Goal: Task Accomplishment & Management: Manage account settings

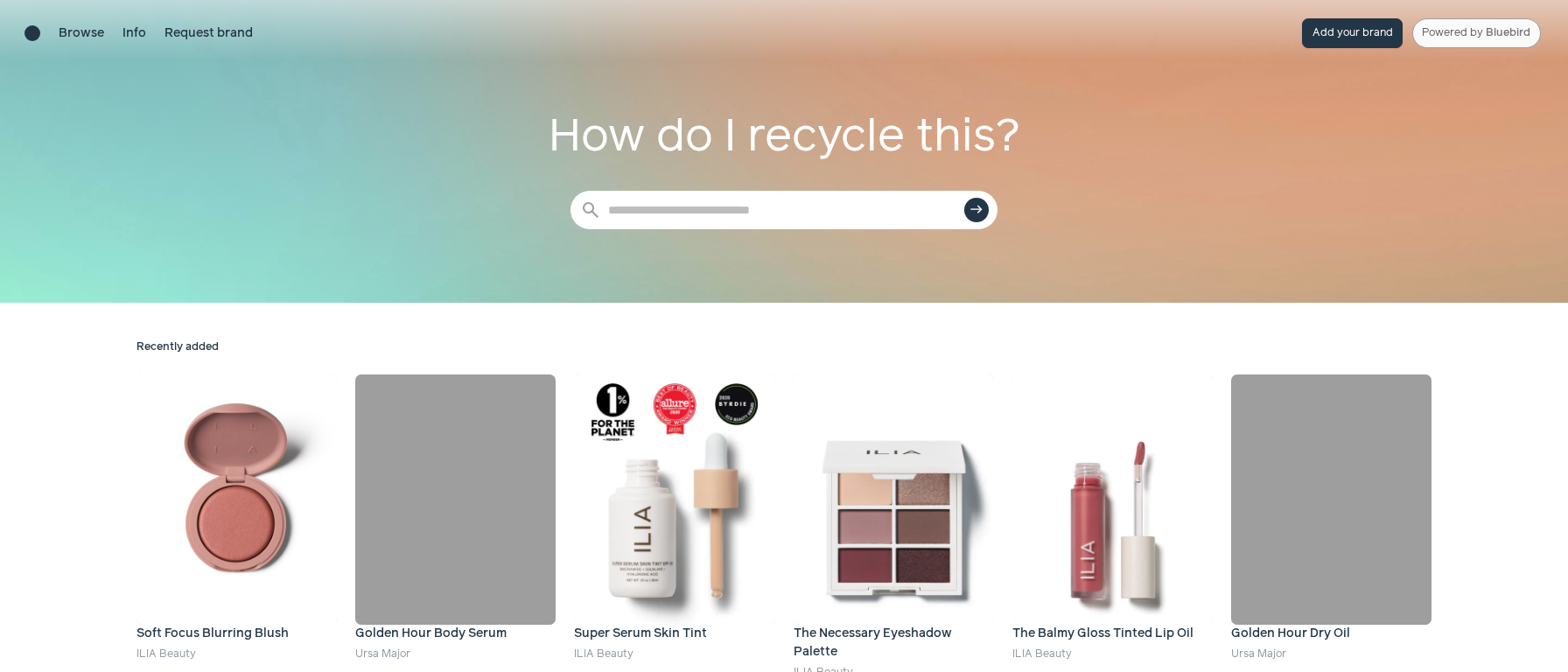
click at [1462, 39] on link "Powered by Bluebird" at bounding box center [1476, 33] width 128 height 30
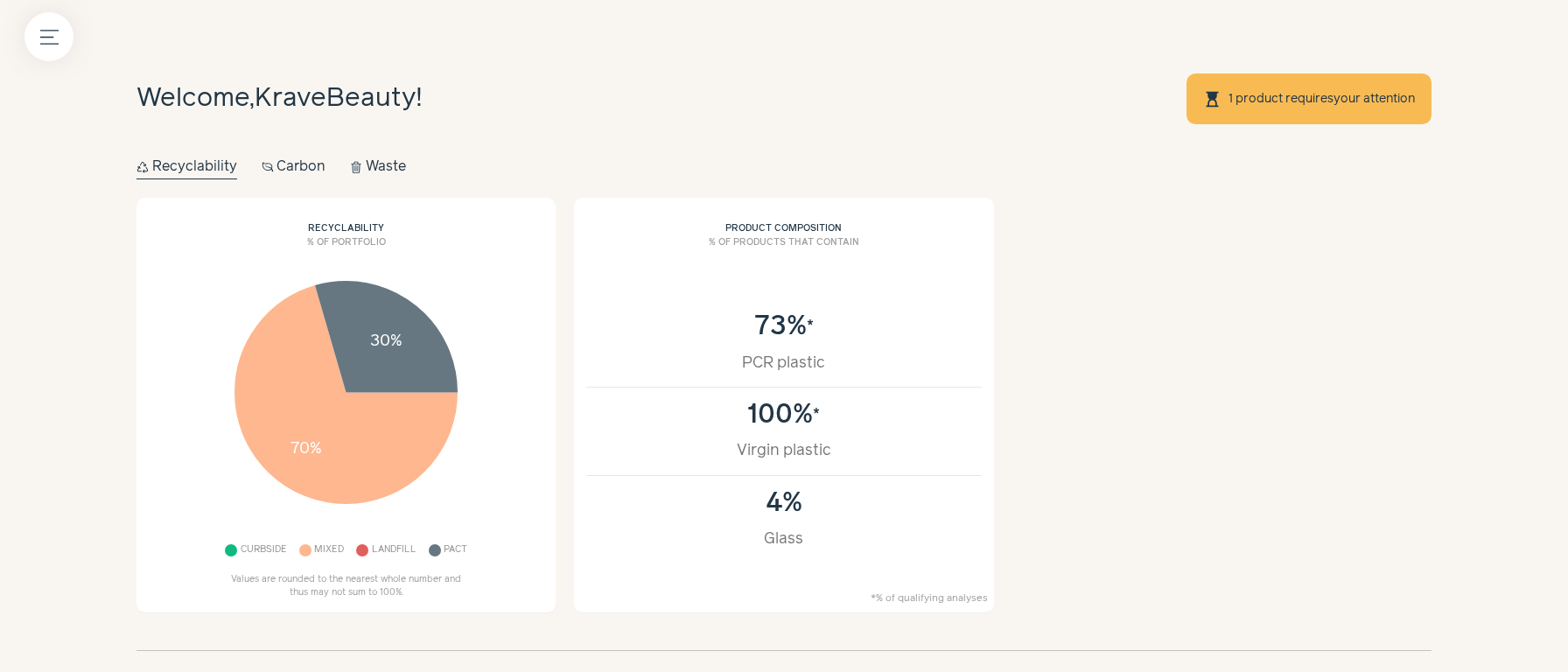
click at [1246, 97] on link "1 product requires your attention" at bounding box center [1321, 98] width 188 height 14
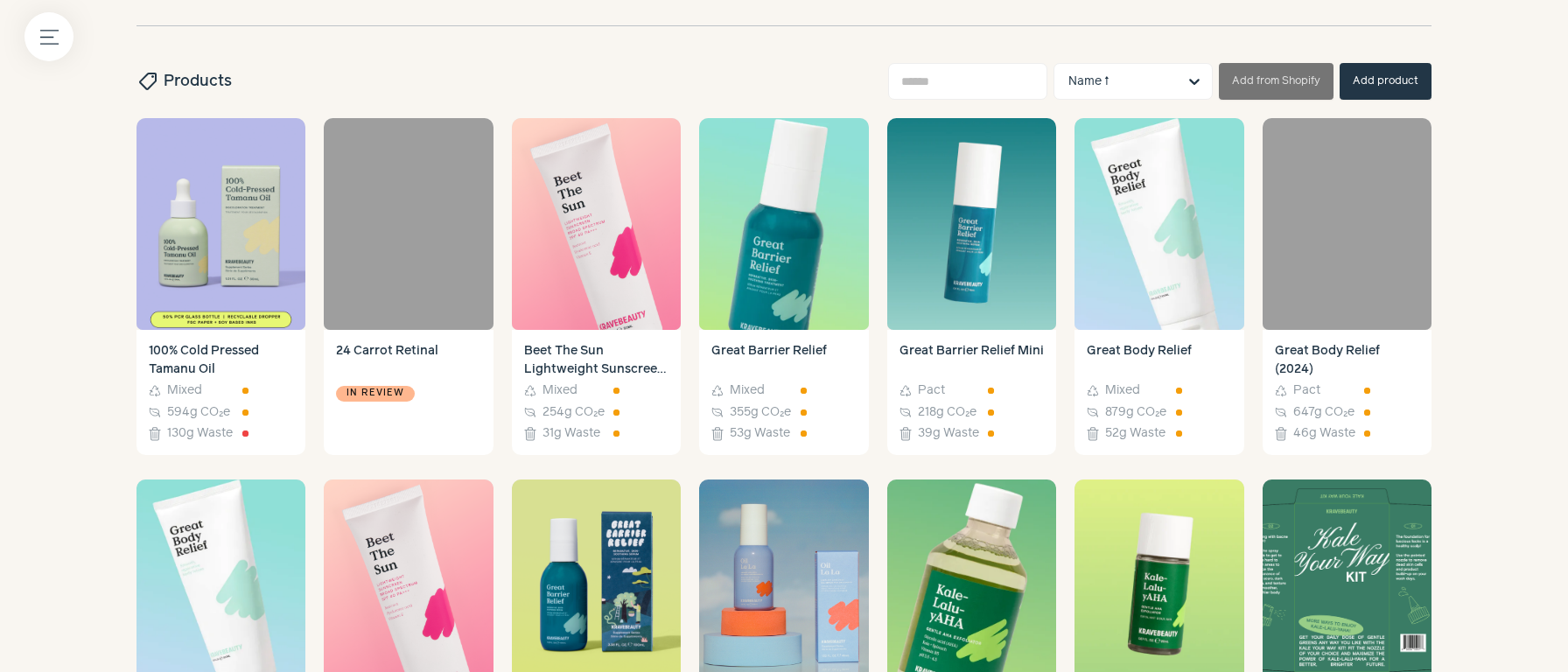
scroll to position [669, 0]
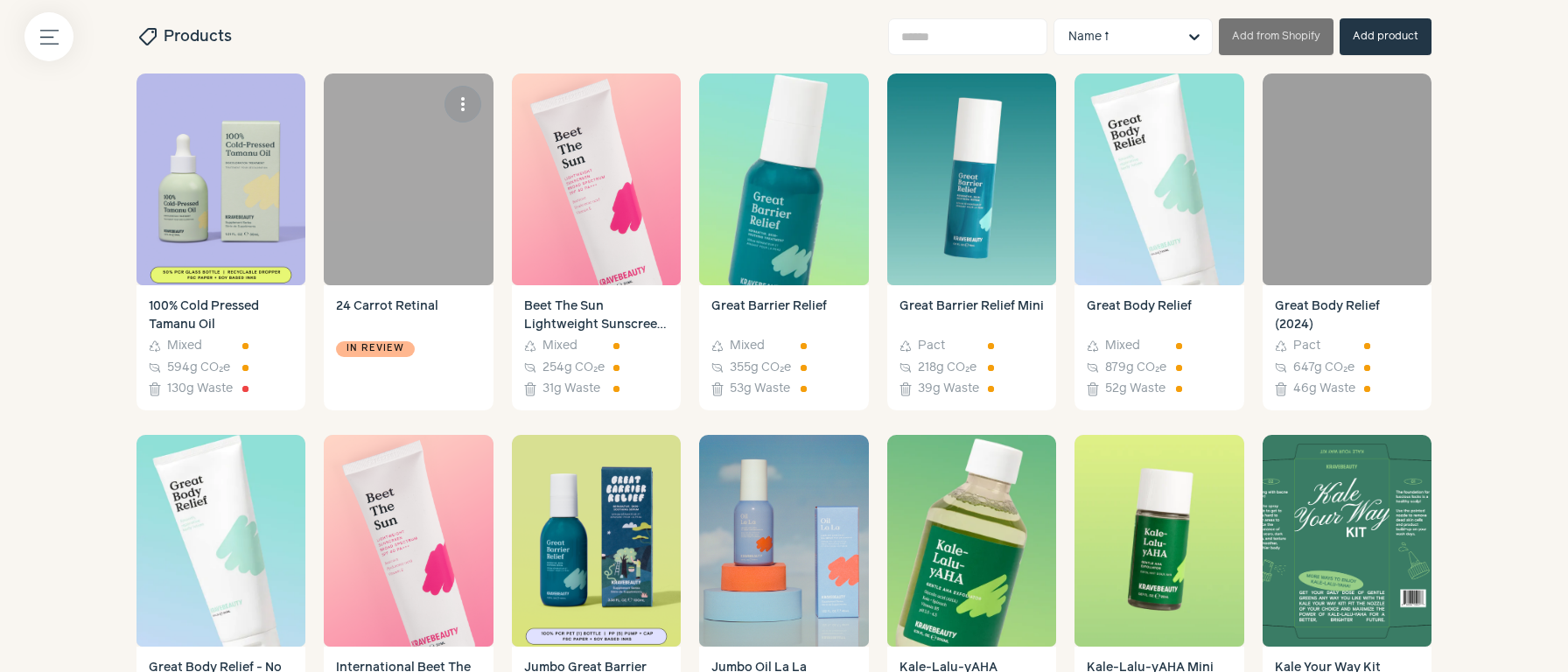
click at [403, 331] on h4 "24 Carrot Retinal" at bounding box center [408, 316] width 145 height 36
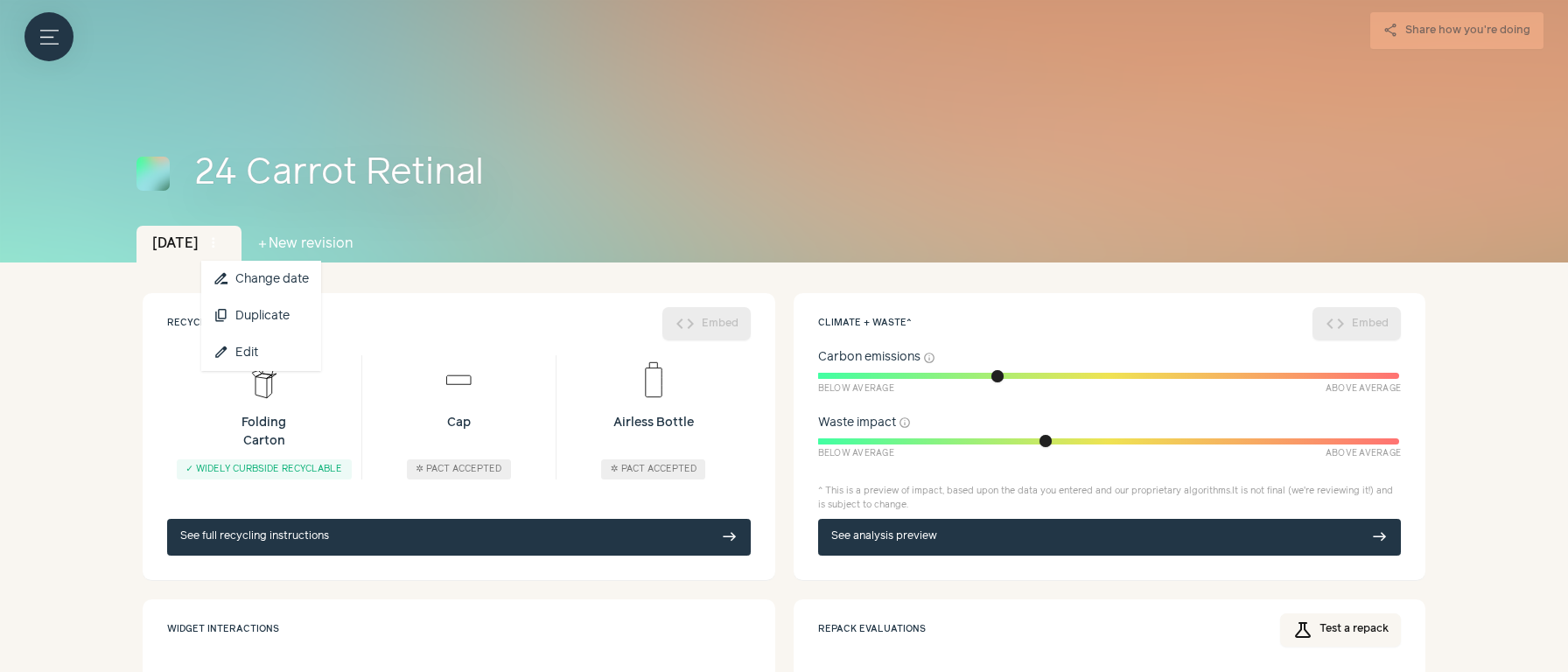
click at [217, 243] on span "more_vert" at bounding box center [213, 243] width 15 height 15
click at [256, 351] on link "edit Edit" at bounding box center [261, 352] width 120 height 36
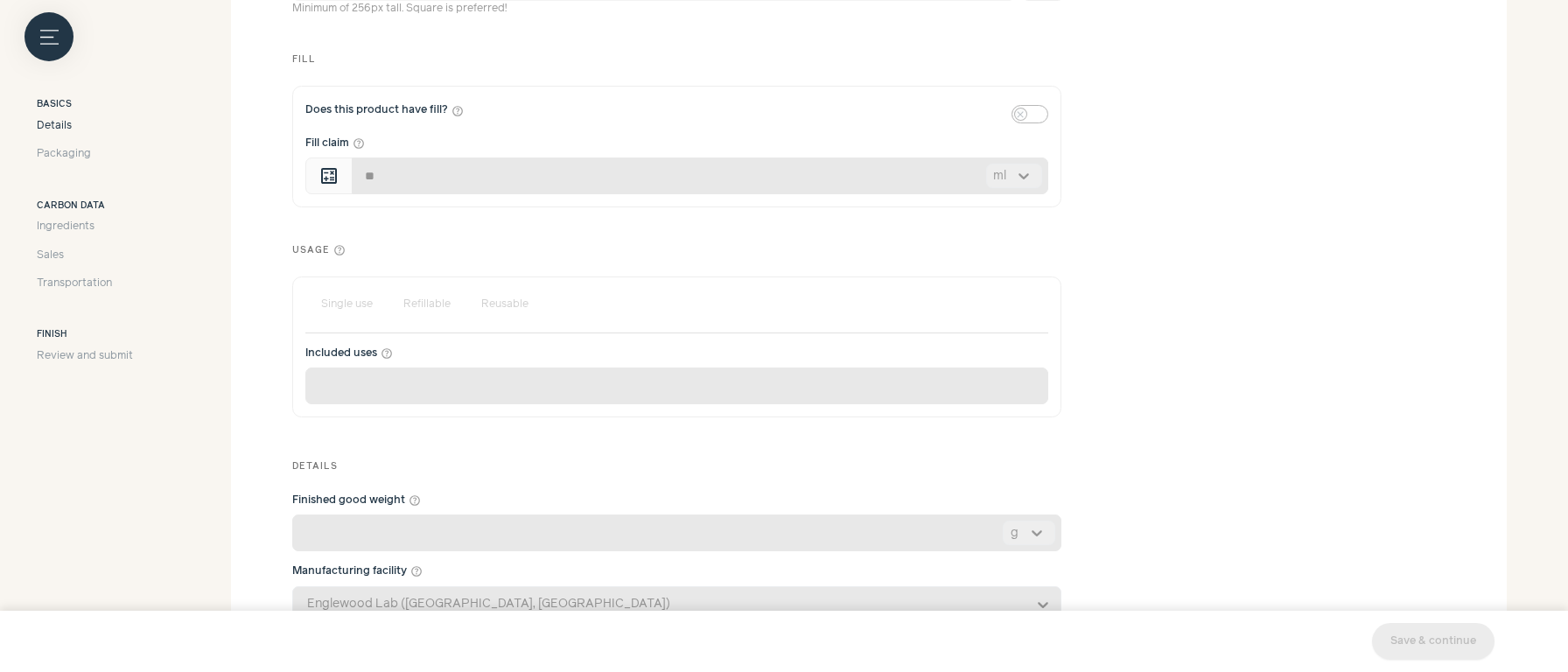
scroll to position [699, 0]
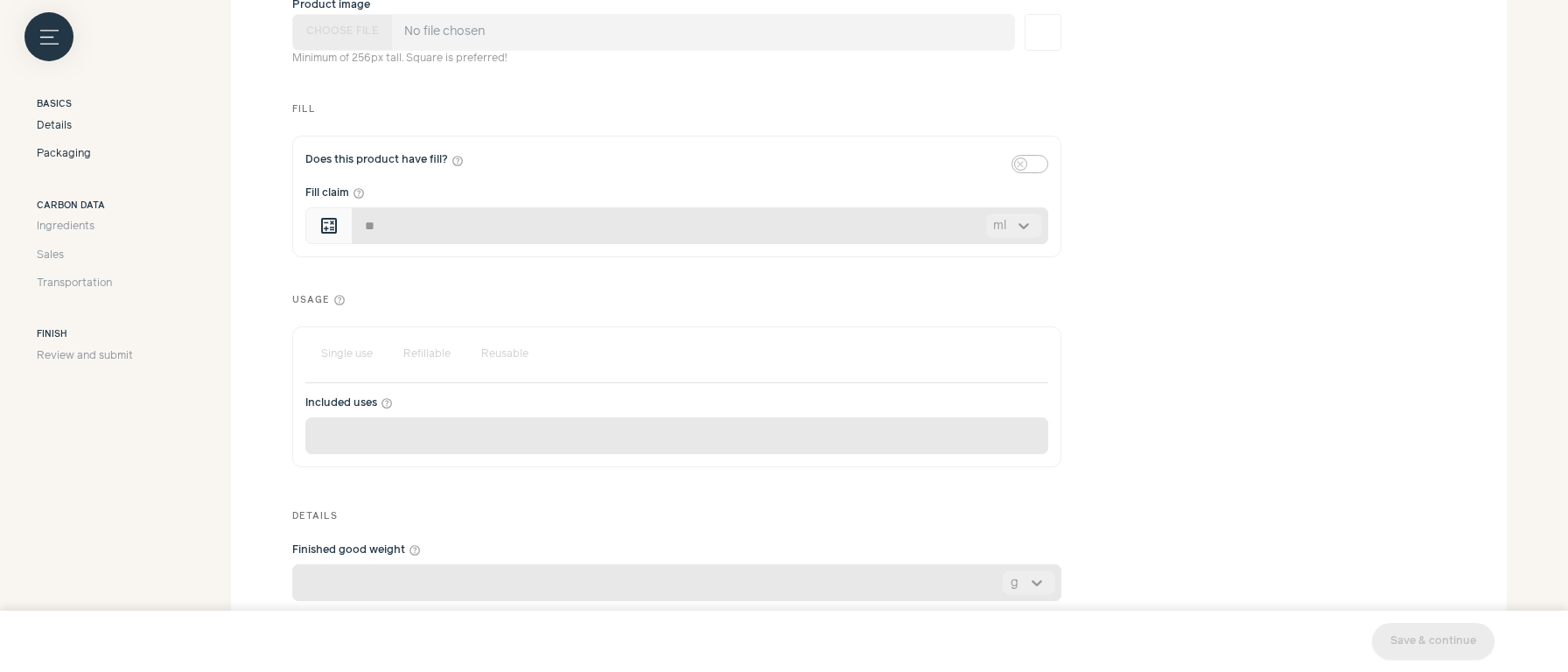
click at [66, 157] on span "Packaging" at bounding box center [64, 154] width 55 height 15
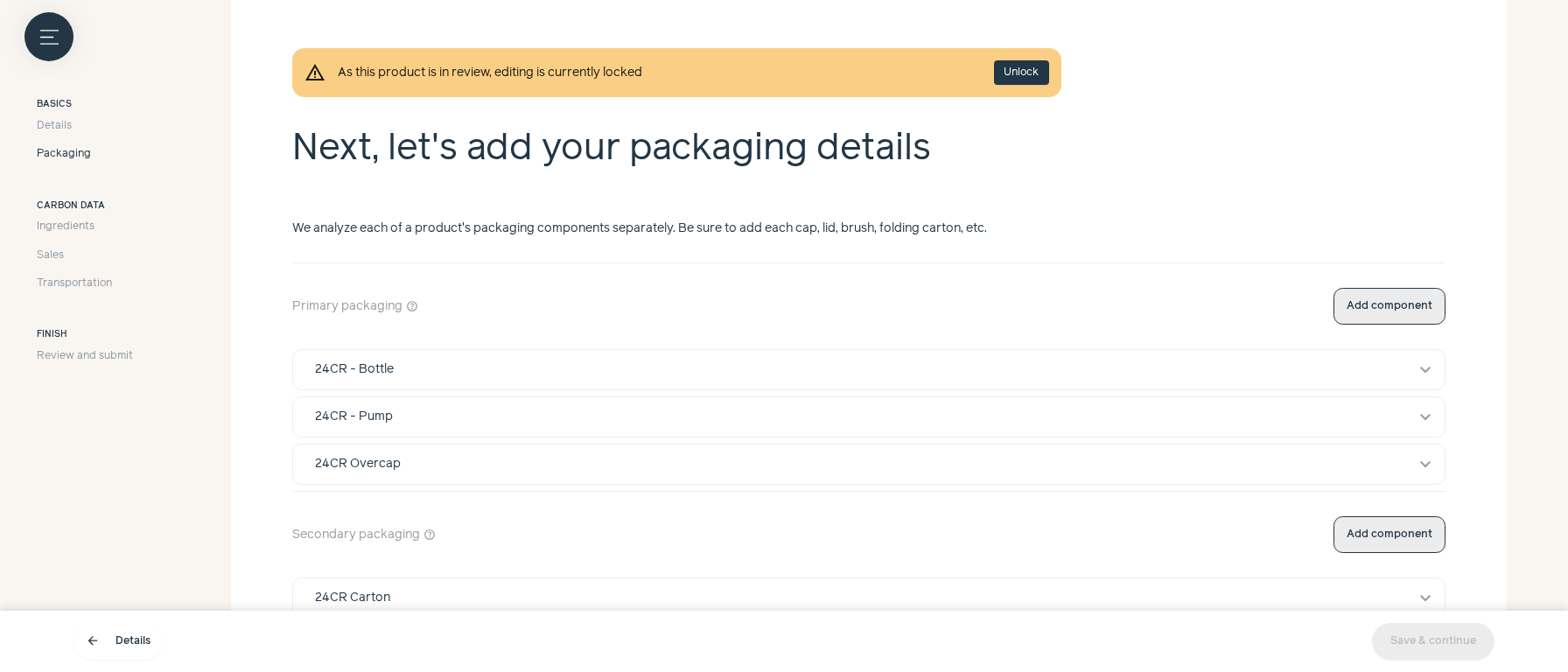
scroll to position [306, 0]
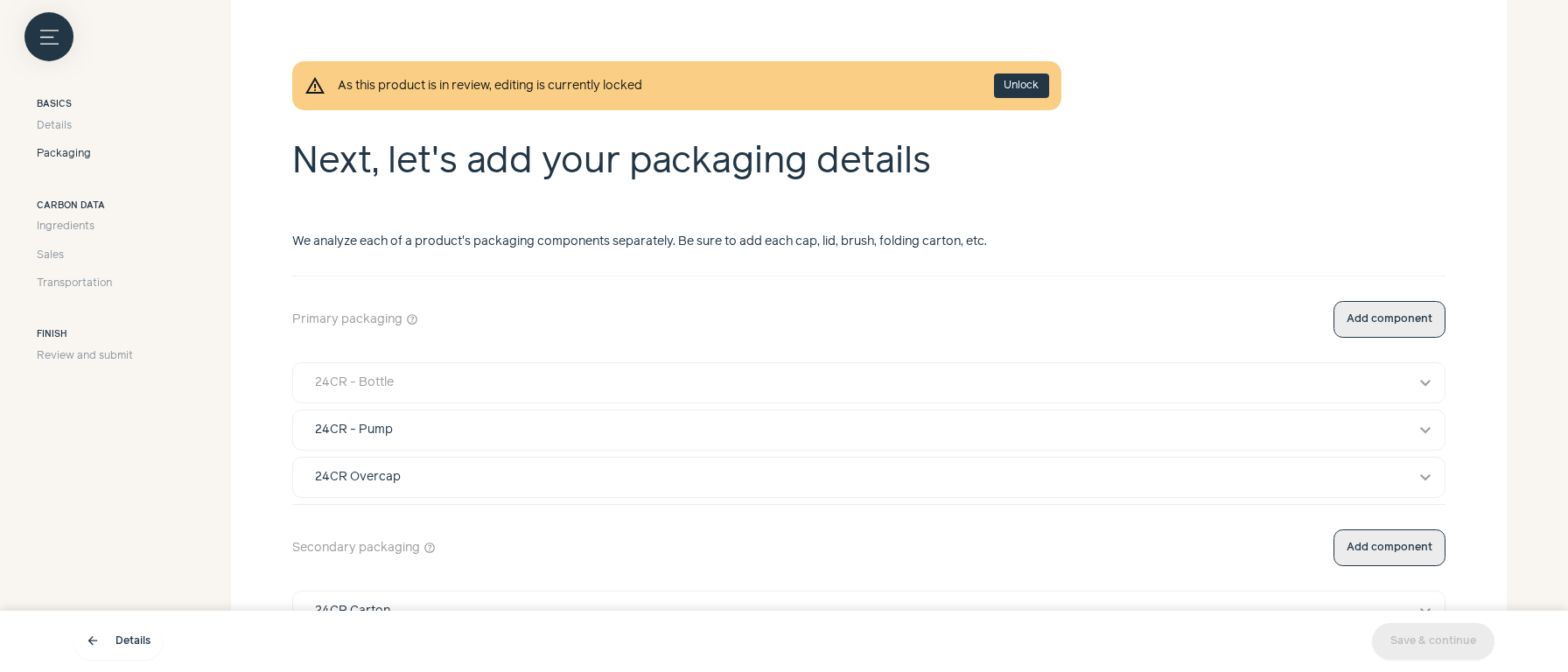
click at [648, 382] on div "24CR - Bottle" at bounding box center [853, 383] width 1099 height 18
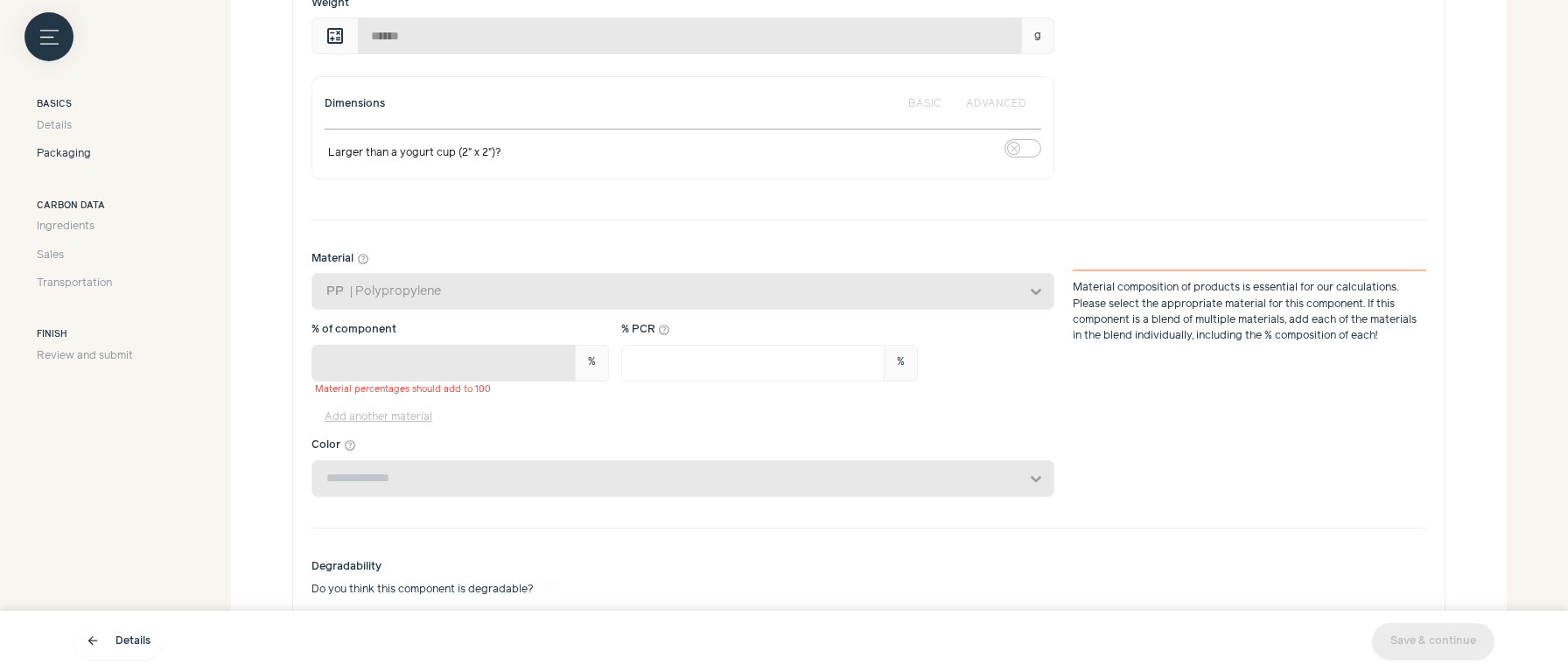
scroll to position [0, 0]
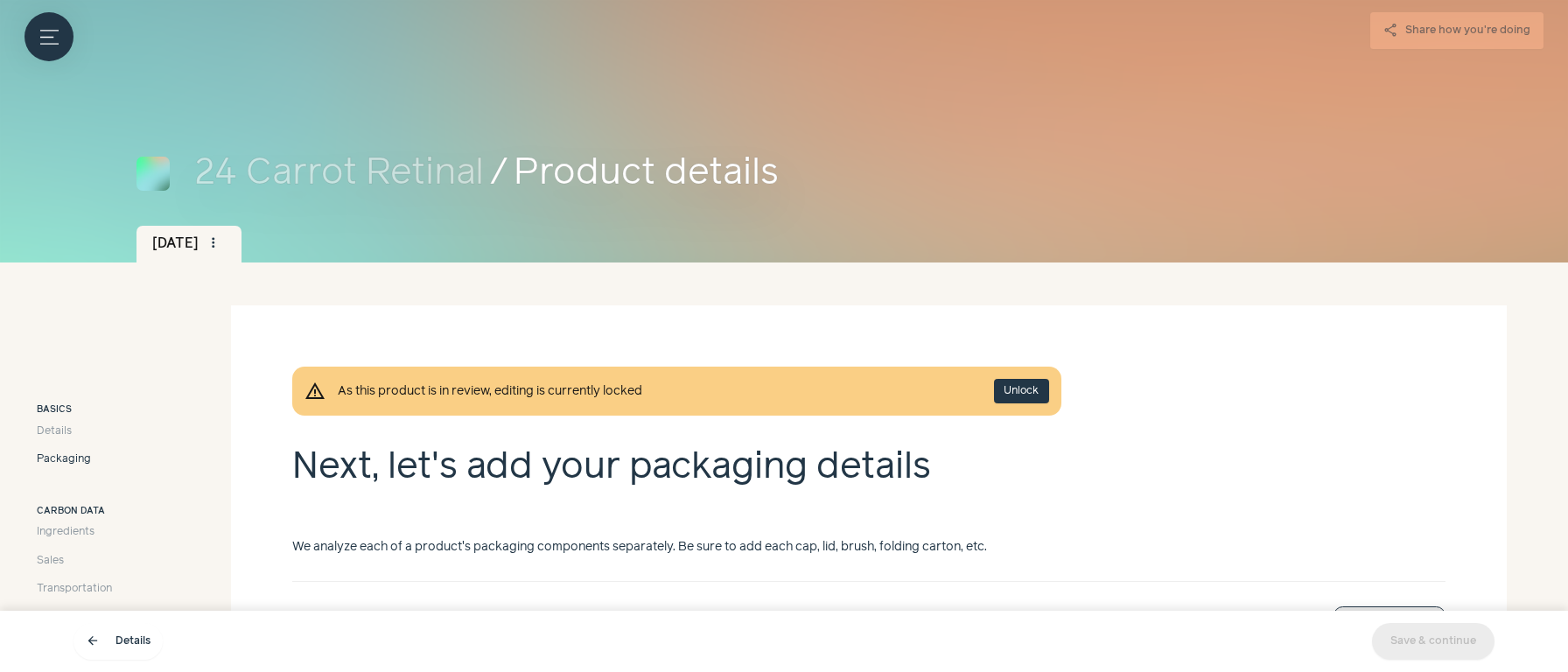
click at [1021, 396] on button "Unlock" at bounding box center [1021, 391] width 56 height 25
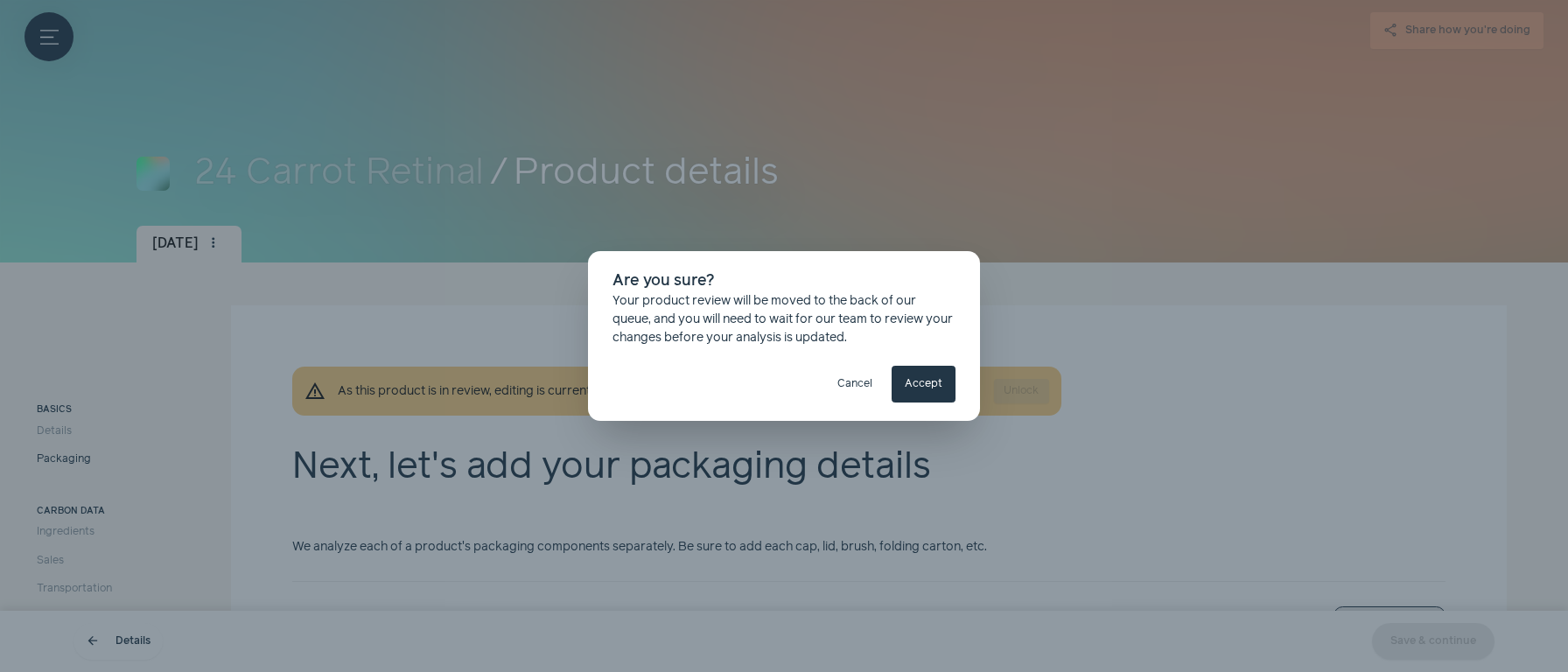
click at [959, 276] on button "close" at bounding box center [953, 278] width 25 height 25
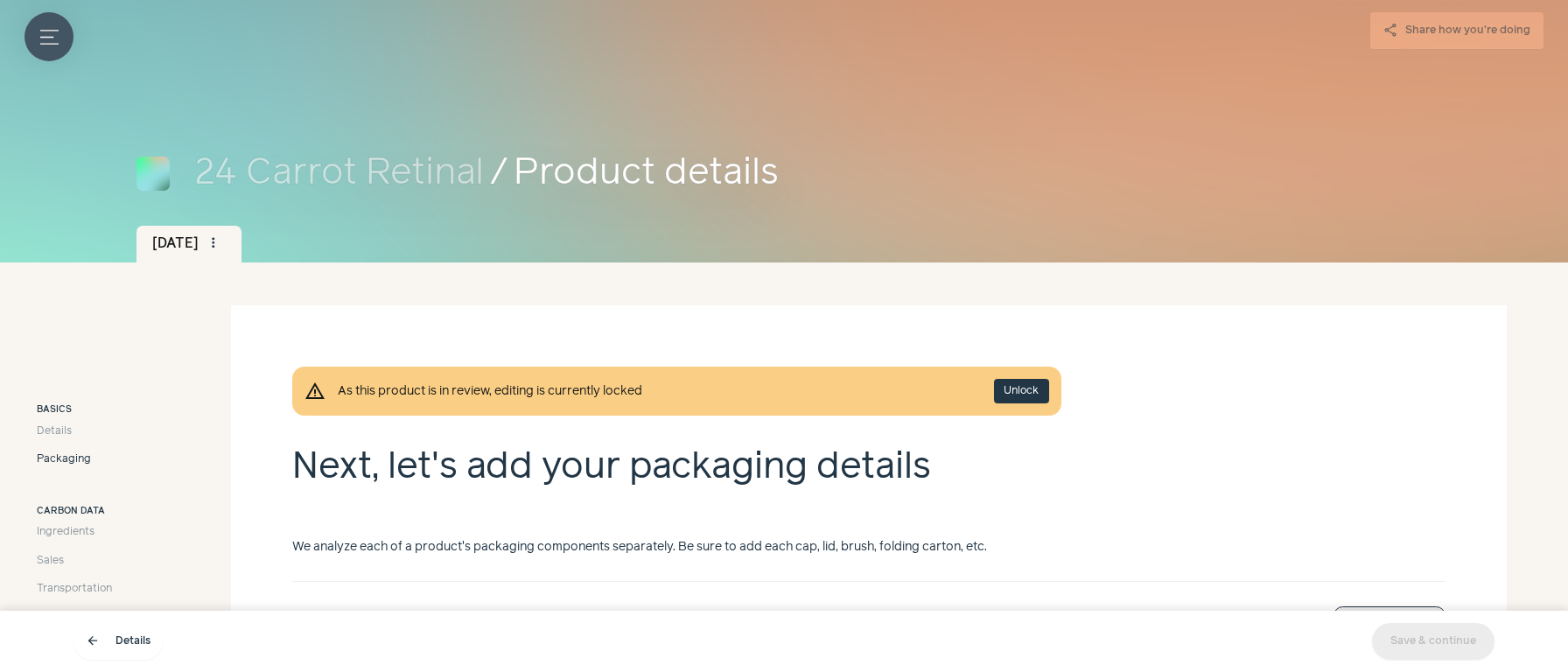
click at [48, 17] on button "Menu button" at bounding box center [49, 36] width 49 height 49
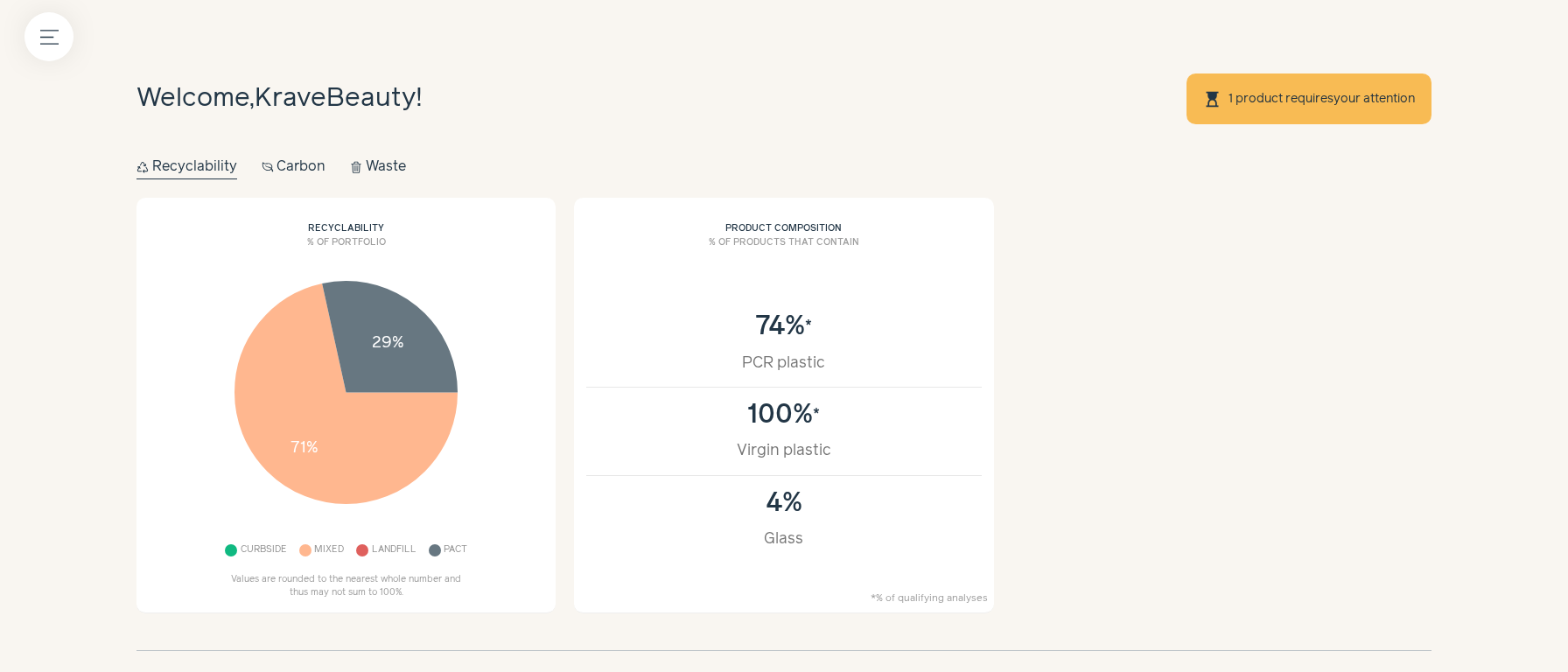
click at [1325, 98] on link "1 product requires your attention" at bounding box center [1321, 98] width 188 height 14
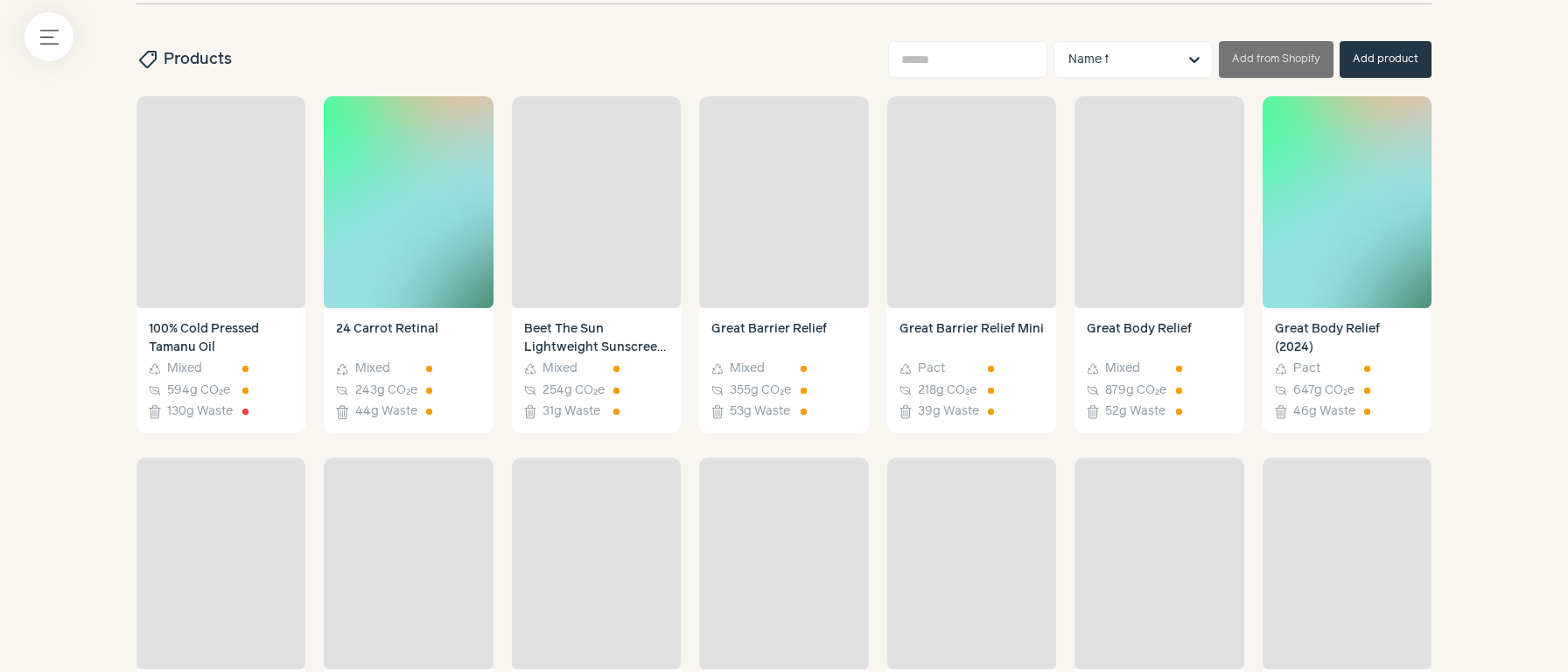
scroll to position [669, 0]
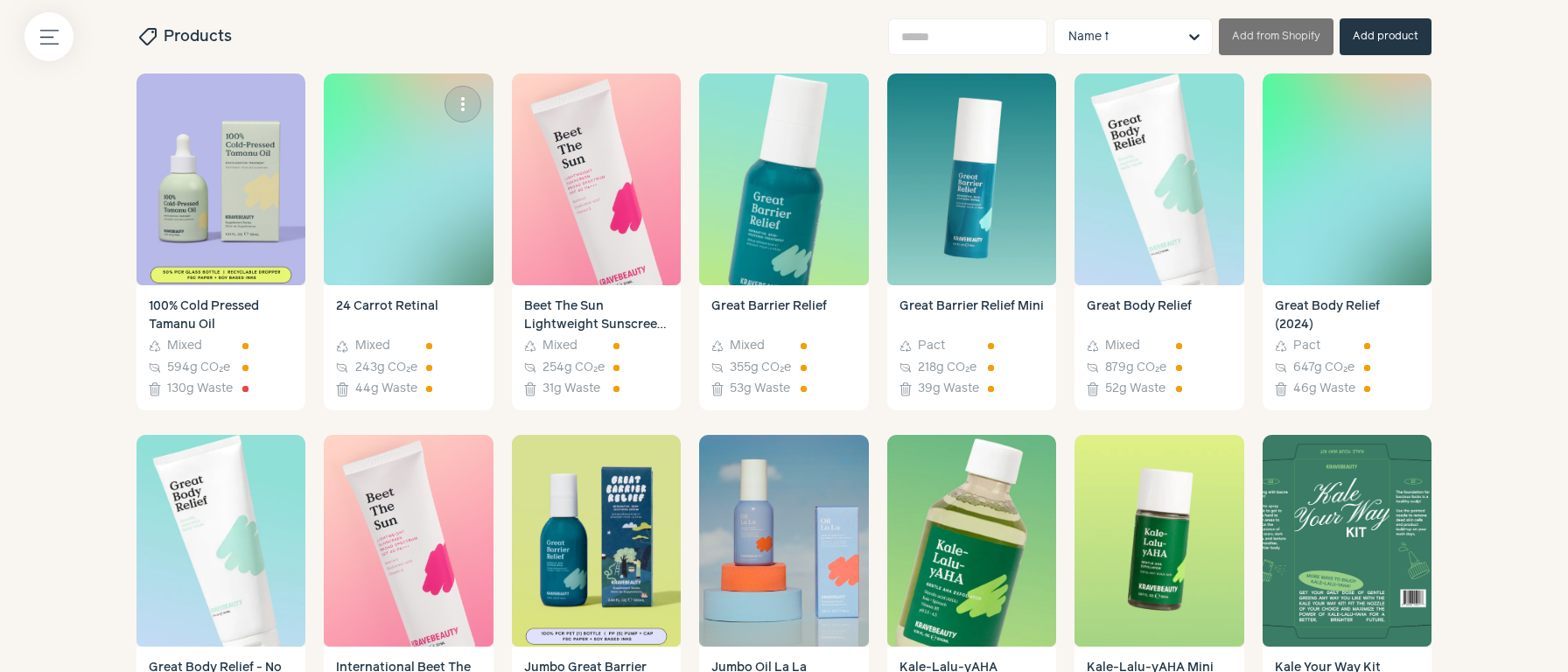
click at [414, 349] on h5 "Mixed" at bounding box center [394, 346] width 79 height 18
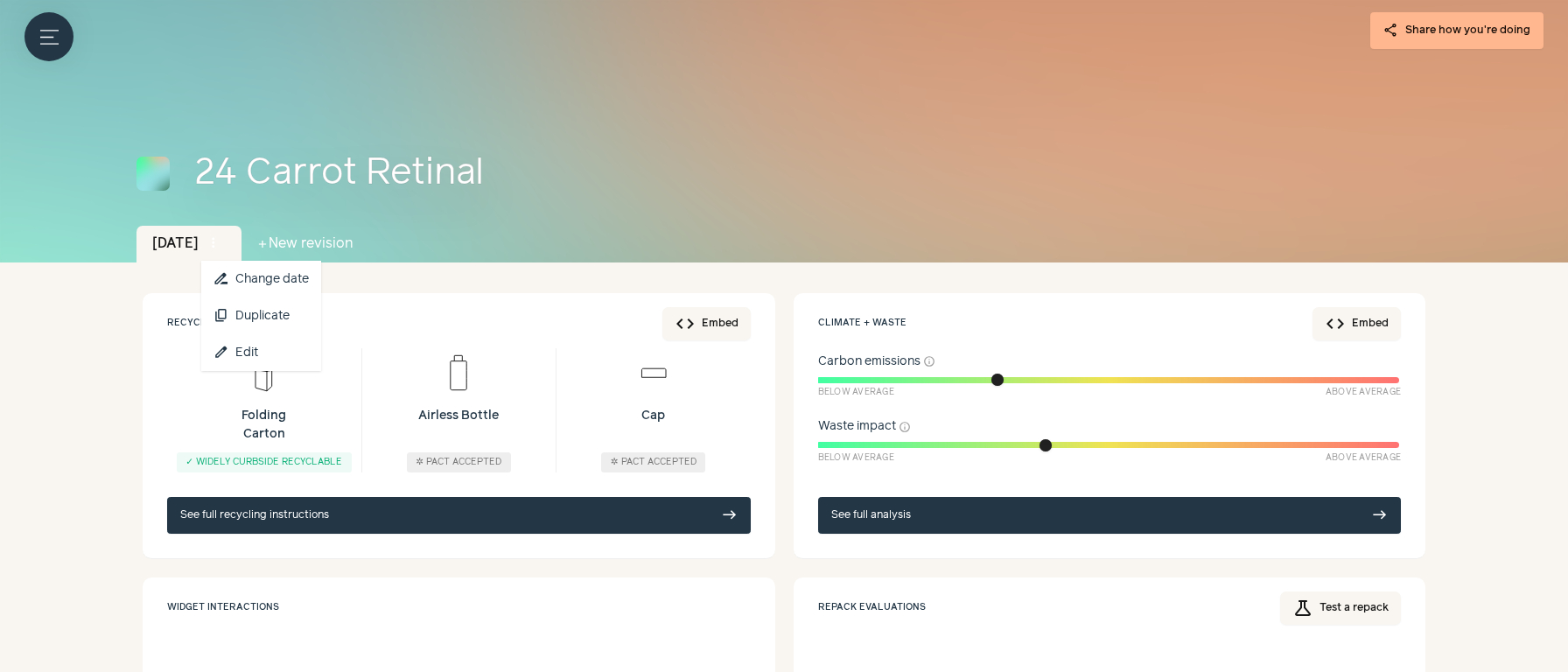
click at [221, 249] on span "more_vert" at bounding box center [213, 243] width 15 height 15
click at [257, 351] on link "edit Edit" at bounding box center [261, 352] width 120 height 36
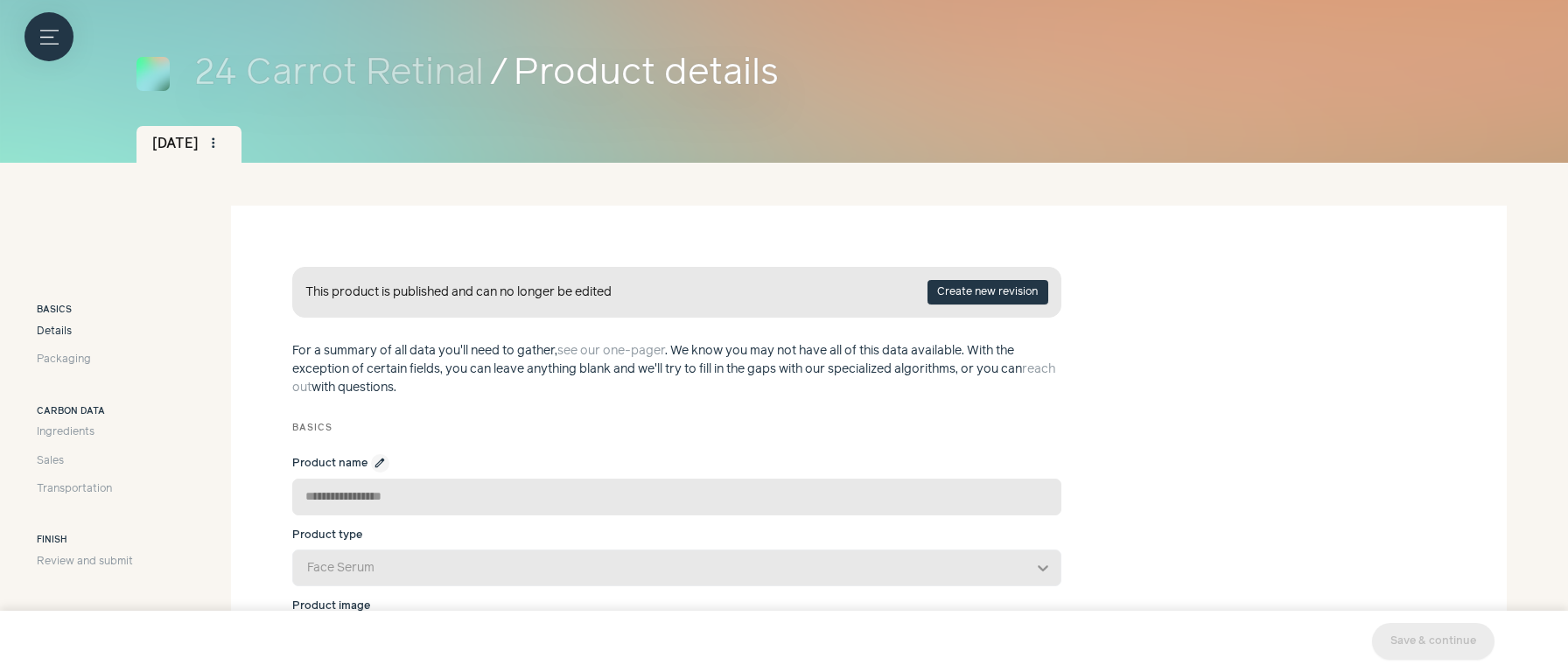
scroll to position [106, 0]
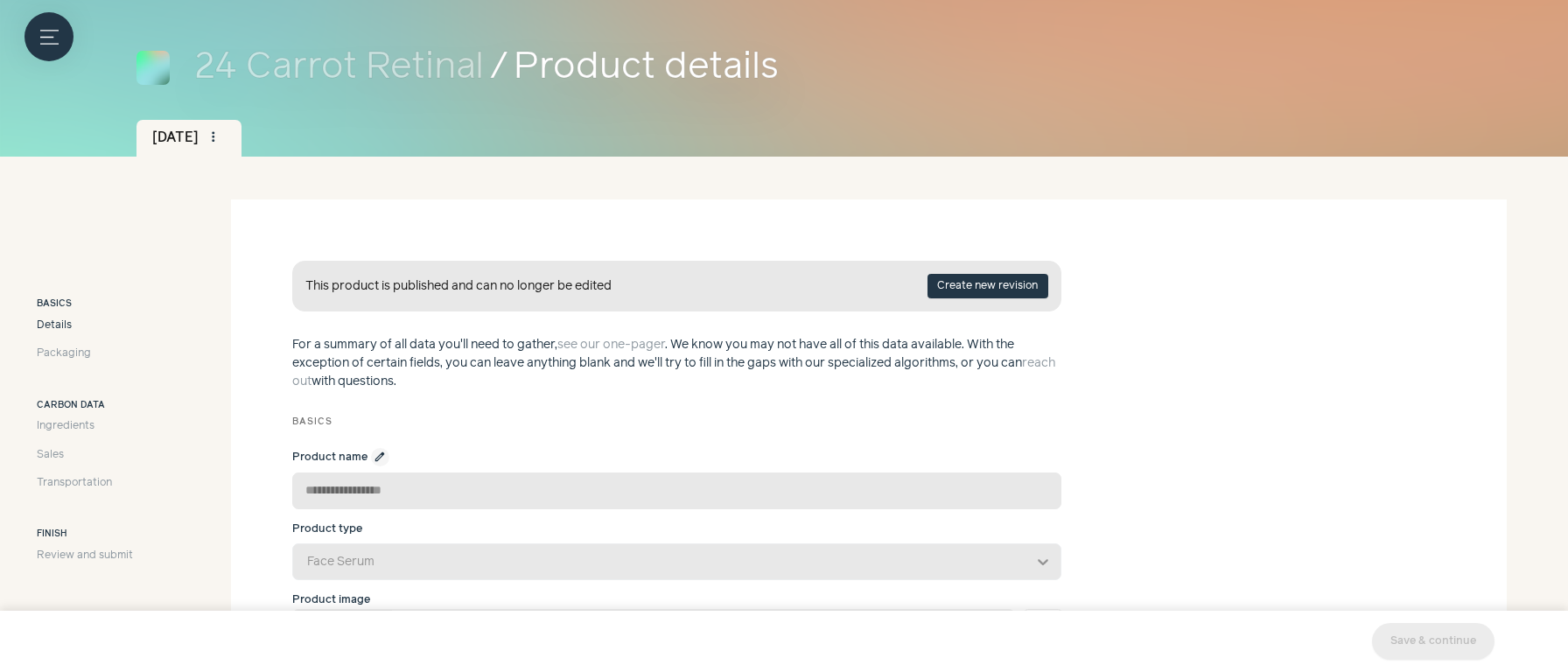
click at [553, 354] on p "For a summary of all data you'll need to gather, see our one-pager . We know yo…" at bounding box center [676, 363] width 769 height 56
click at [35, 27] on button "Menu button" at bounding box center [49, 36] width 49 height 49
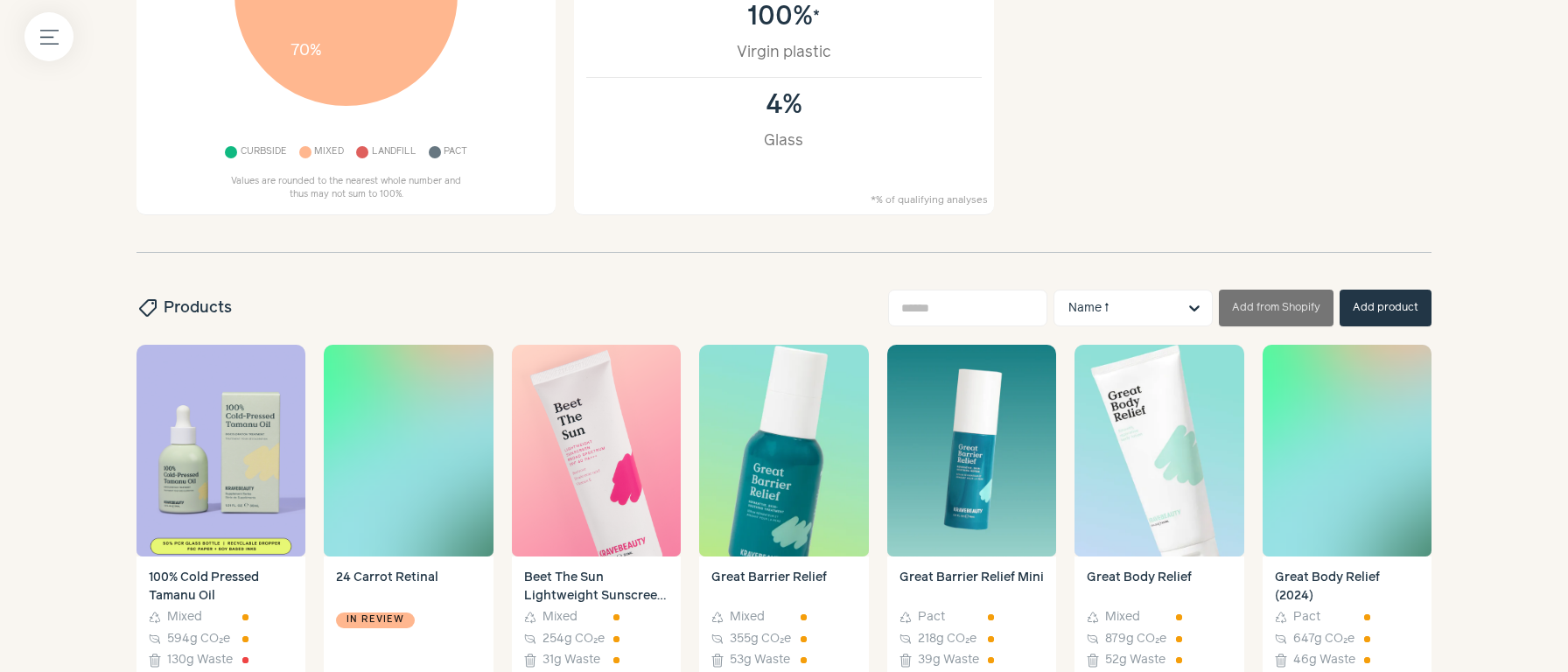
scroll to position [412, 0]
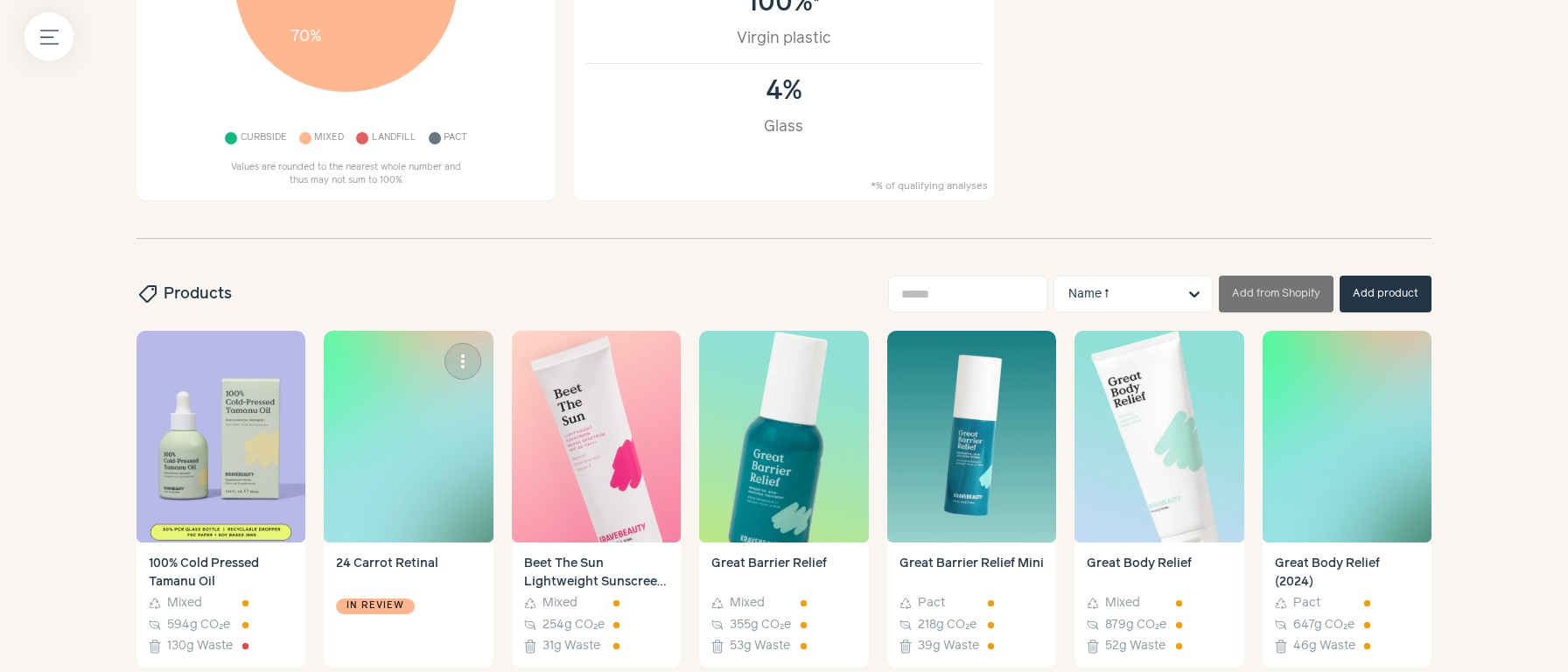
click at [409, 463] on img at bounding box center [409, 436] width 169 height 212
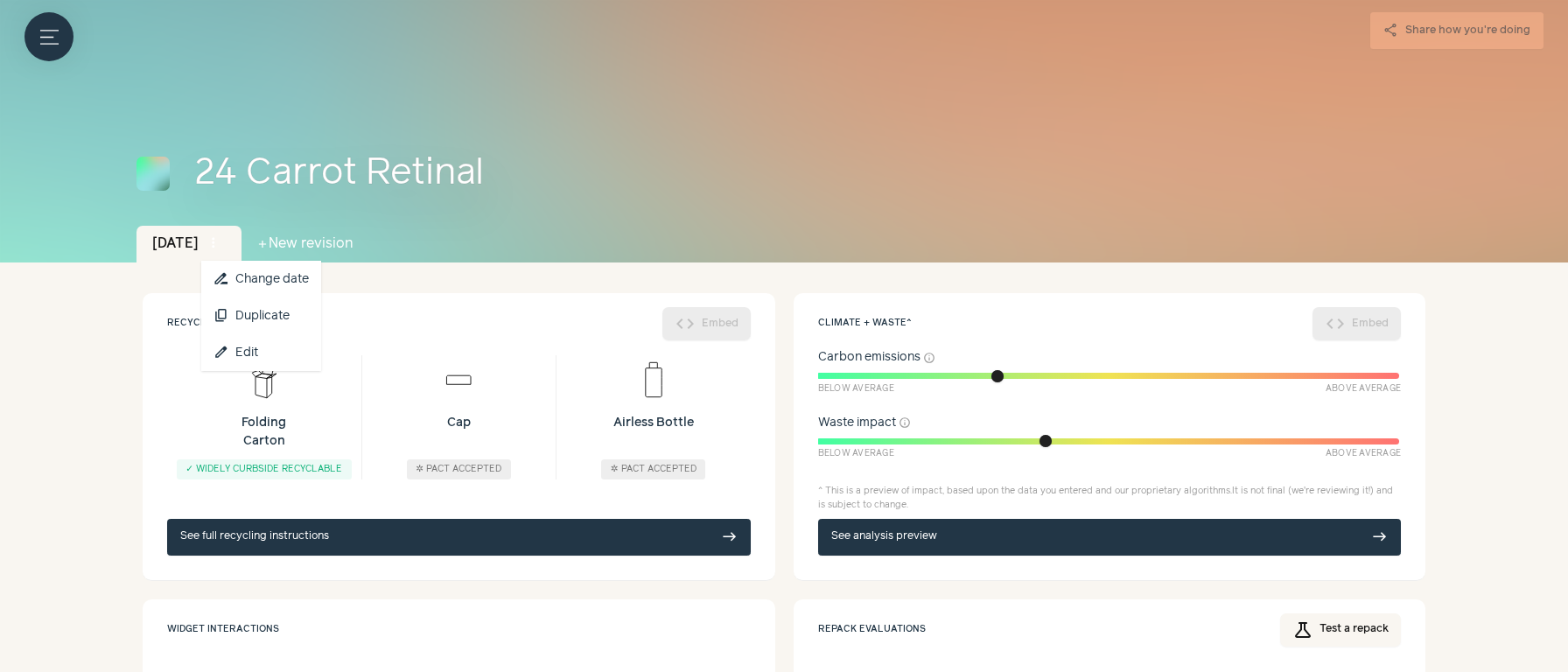
click at [221, 242] on span "more_vert" at bounding box center [213, 243] width 15 height 15
click at [253, 347] on link "edit Edit" at bounding box center [261, 352] width 120 height 36
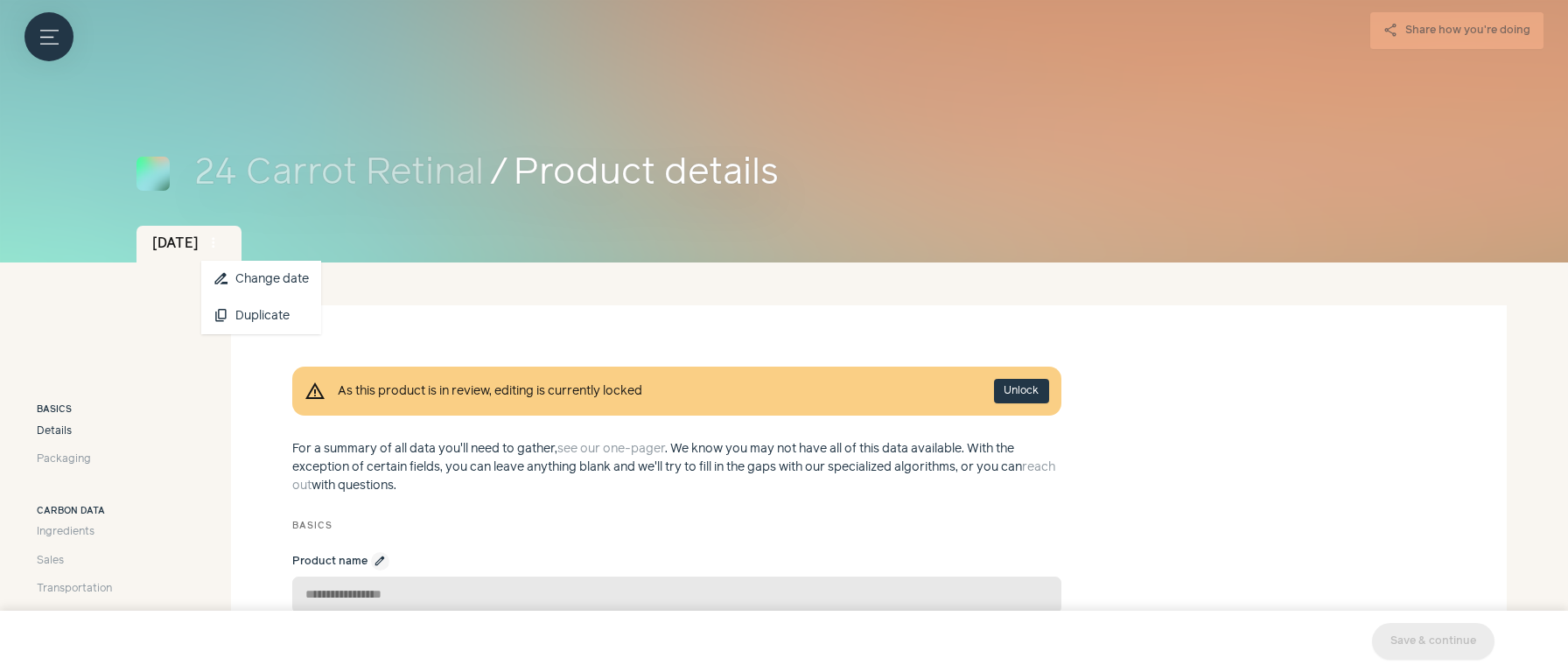
click at [221, 238] on span "more_vert" at bounding box center [213, 243] width 15 height 15
click at [313, 467] on p "For a summary of all data you'll need to gather, see our one-pager . We know yo…" at bounding box center [676, 468] width 769 height 56
click at [1032, 397] on button "Unlock" at bounding box center [1021, 391] width 56 height 25
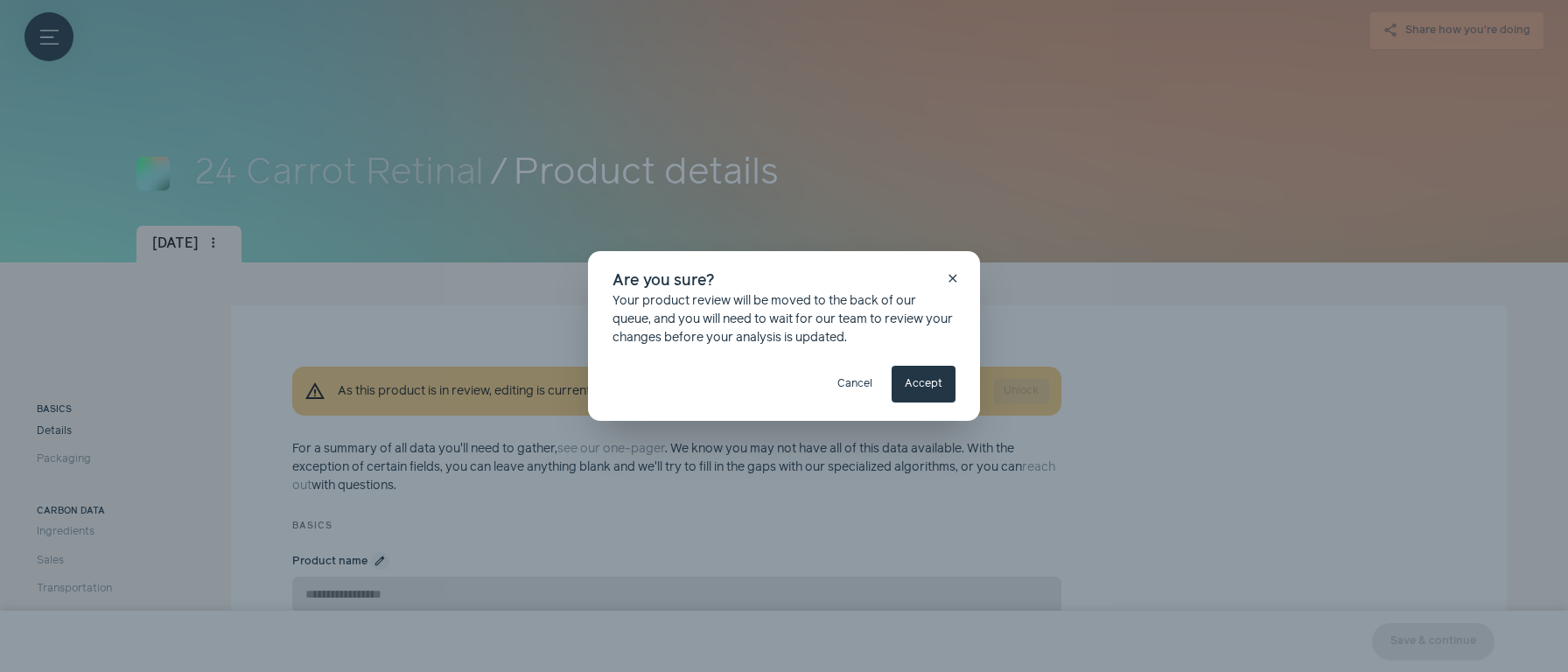
click at [927, 387] on button "Accept" at bounding box center [924, 384] width 64 height 36
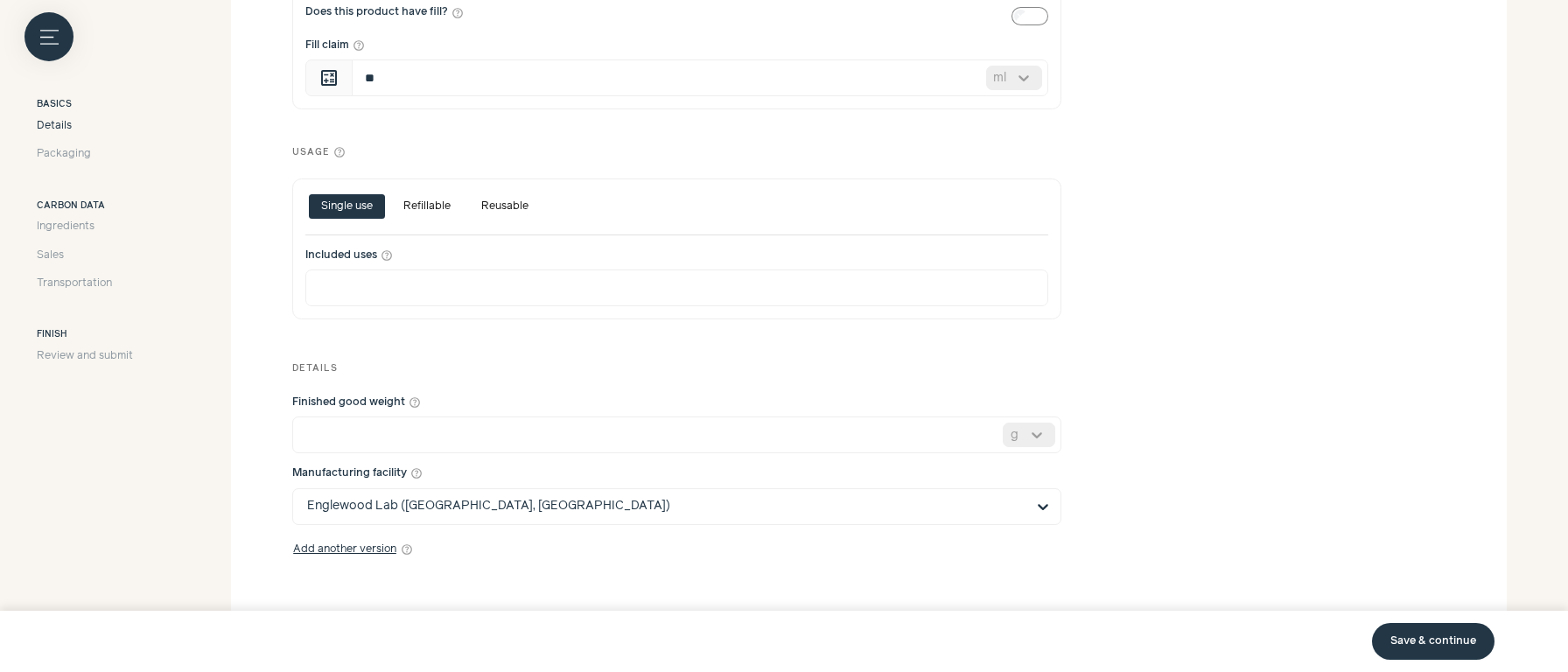
scroll to position [853, 0]
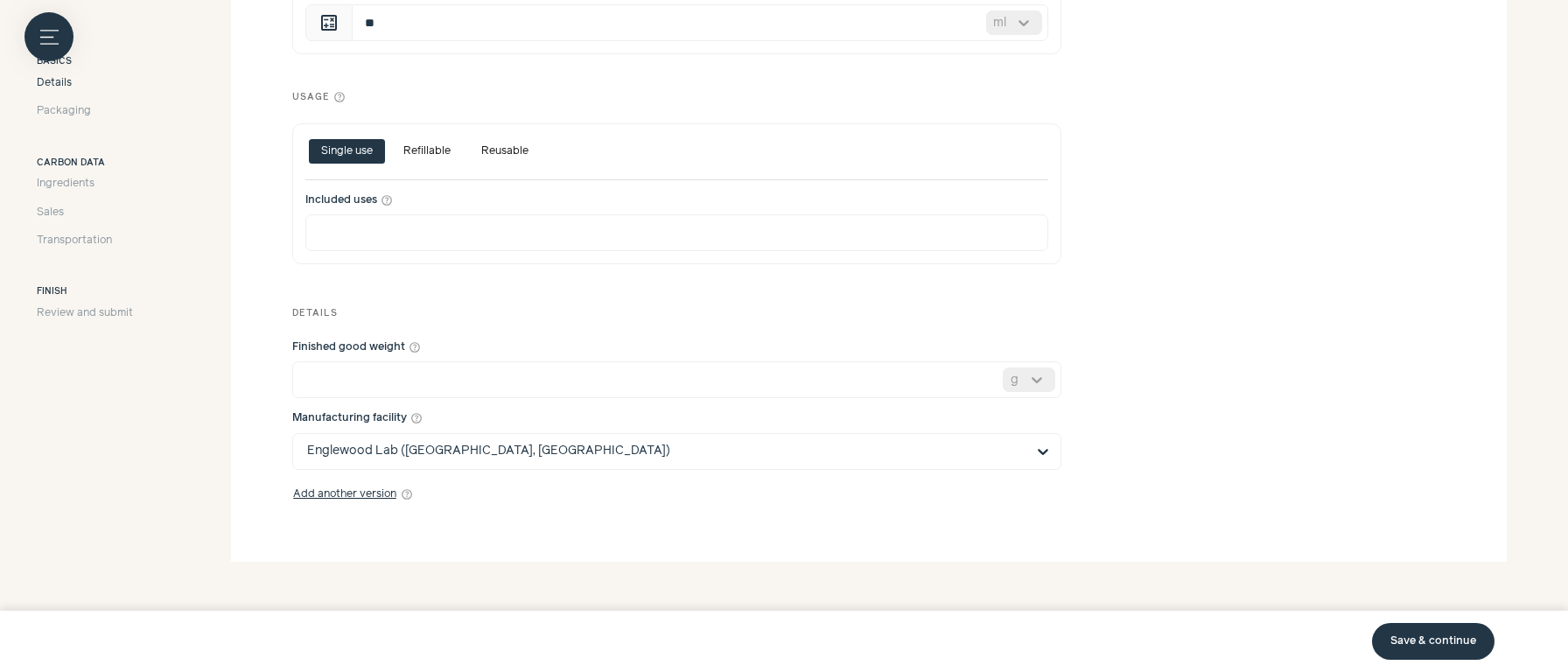
click at [84, 102] on div "Details Packaging" at bounding box center [85, 97] width 96 height 45
click at [79, 104] on span "Packaging" at bounding box center [64, 110] width 55 height 15
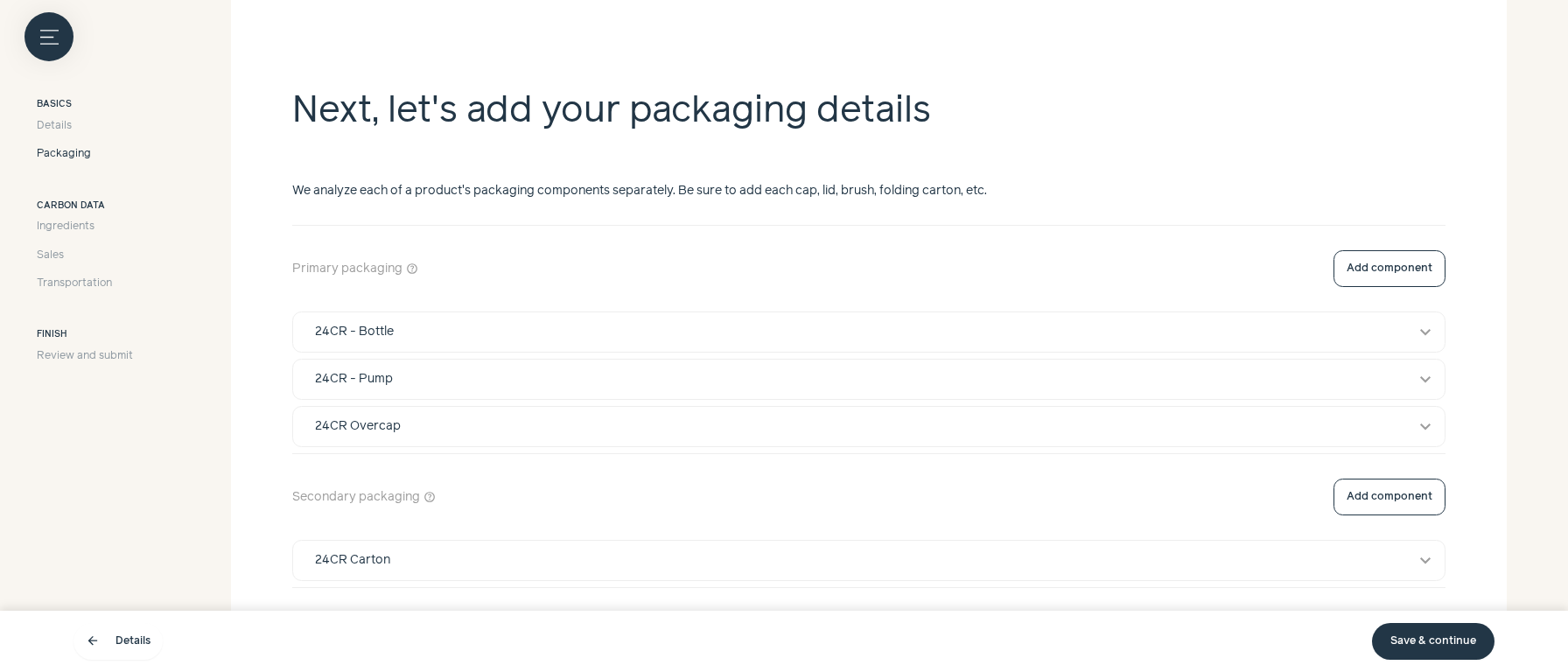
scroll to position [306, 0]
click at [420, 326] on div "24CR - Bottle" at bounding box center [853, 334] width 1099 height 18
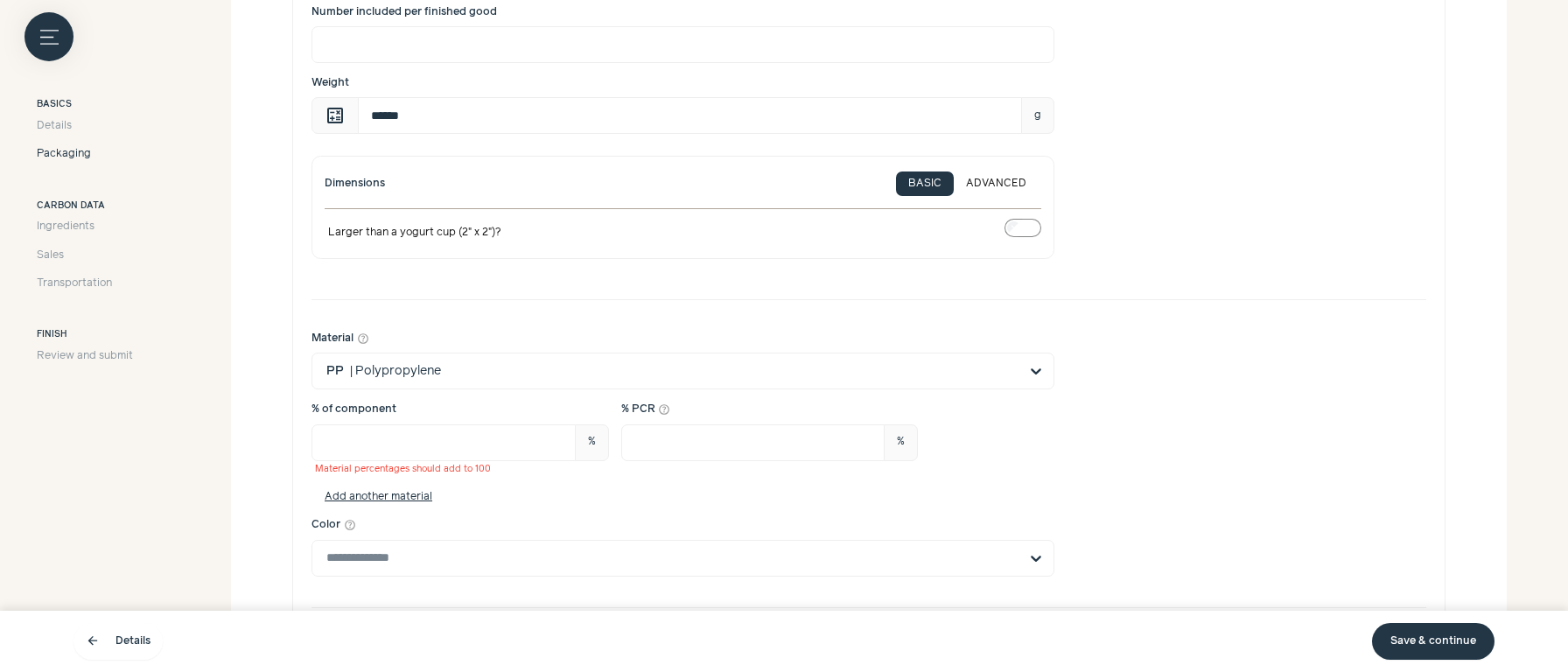
scroll to position [871, 0]
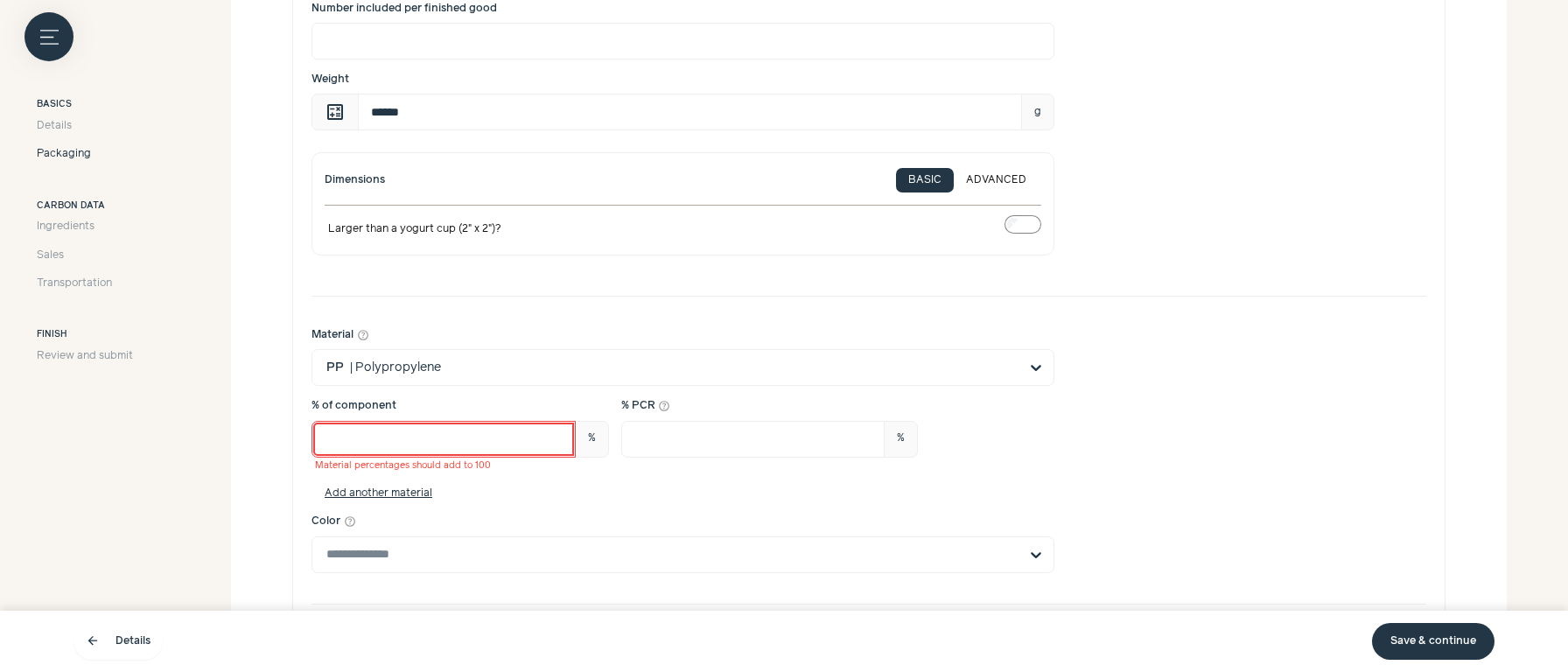
click at [402, 438] on input "**" at bounding box center [443, 439] width 264 height 36
type input "*"
type input "***"
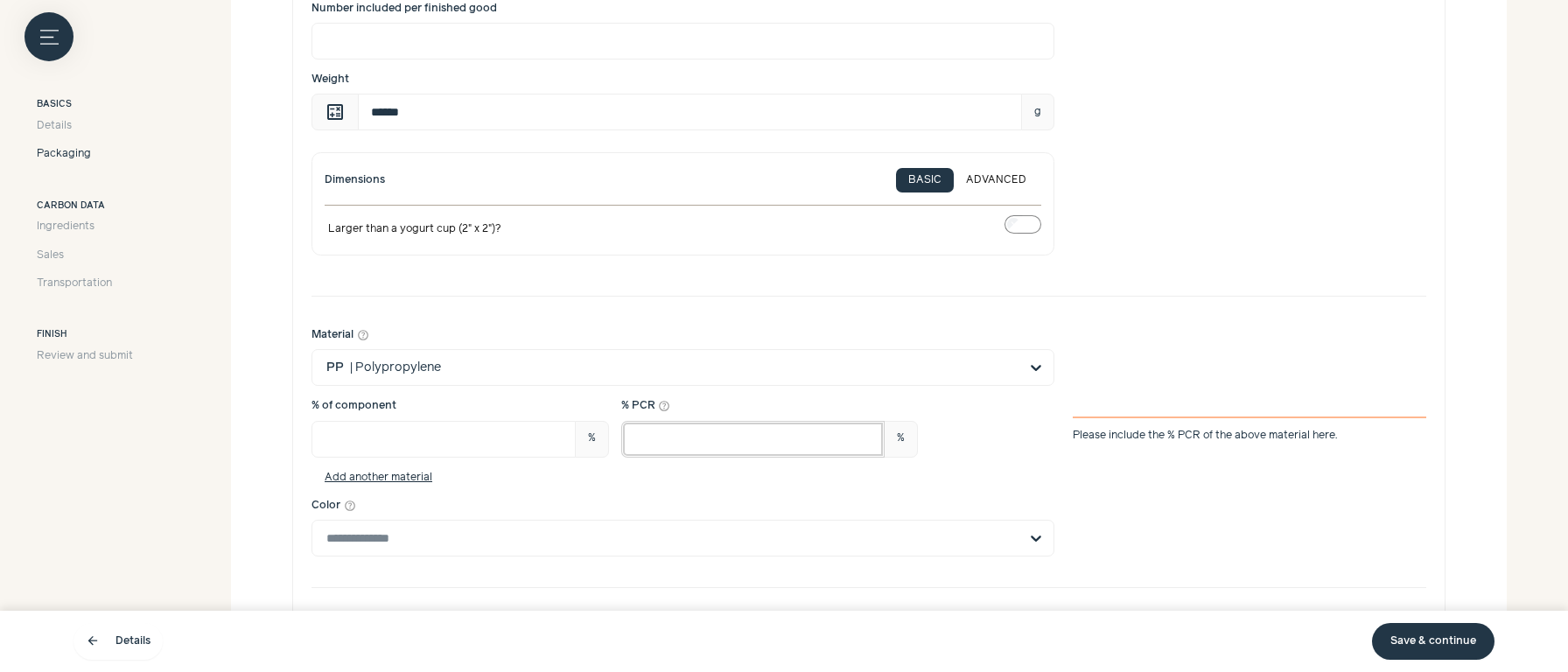
click at [692, 433] on input "*" at bounding box center [754, 439] width 264 height 36
type input "**"
click at [1031, 443] on div "% of component *** % Material percentages should add to 100 % PCR help_outline …" at bounding box center [683, 427] width 743 height 58
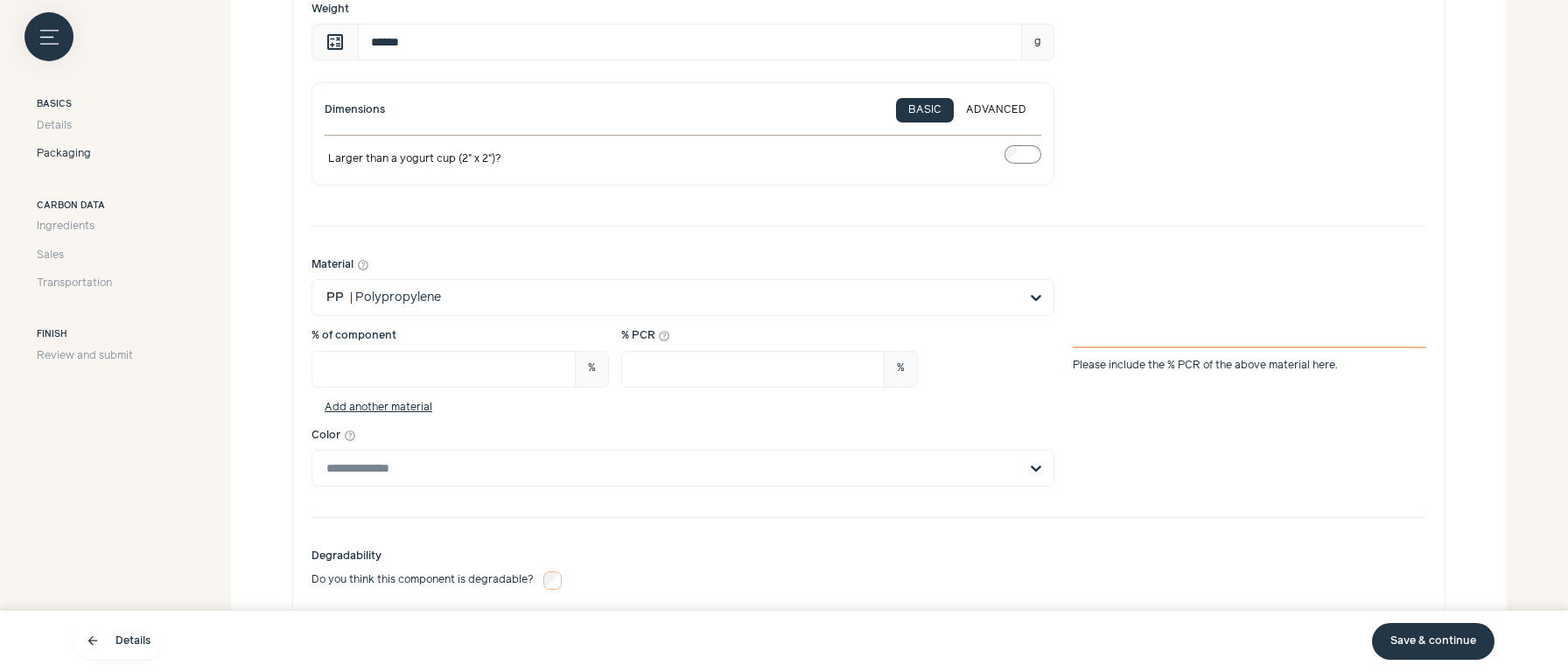
scroll to position [974, 0]
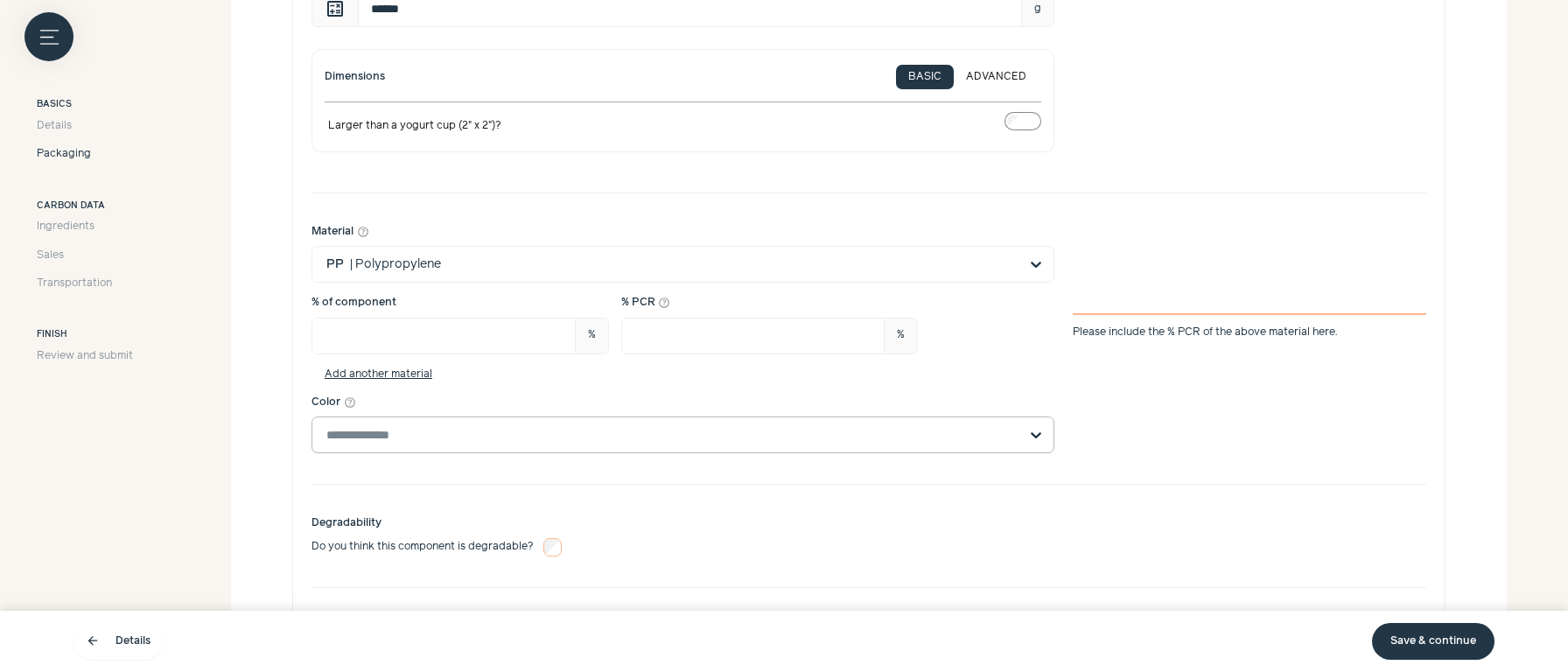
click at [616, 423] on input "Color help_outline" at bounding box center [673, 435] width 692 height 35
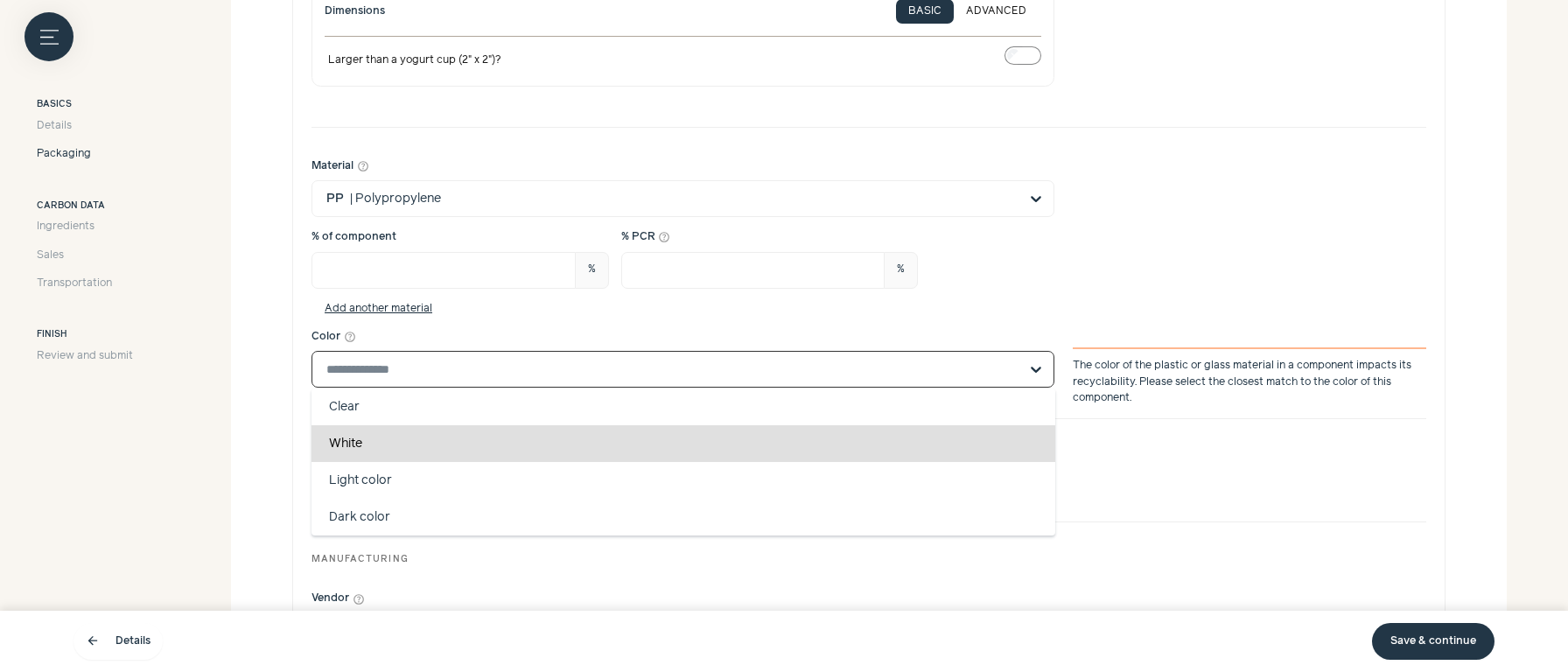
scroll to position [1044, 0]
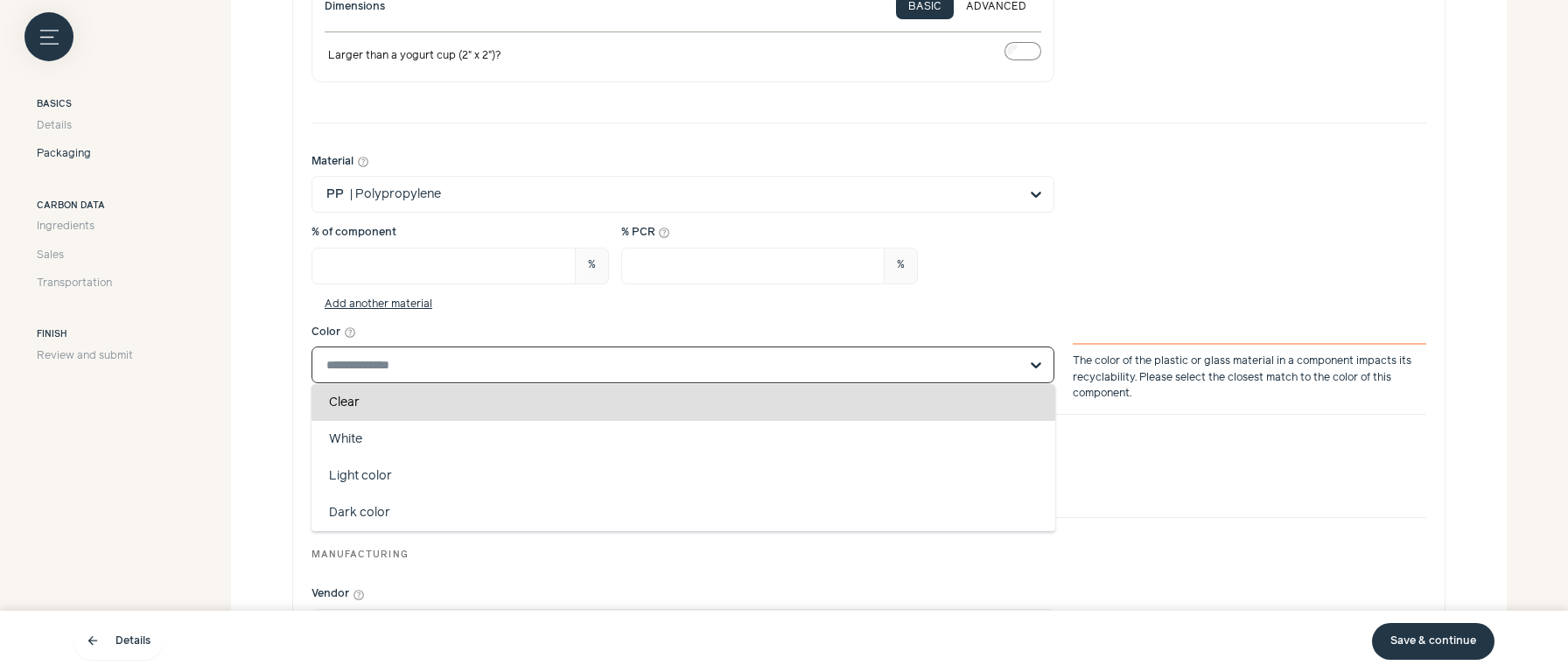
click at [508, 407] on div "Clear" at bounding box center [683, 402] width 744 height 36
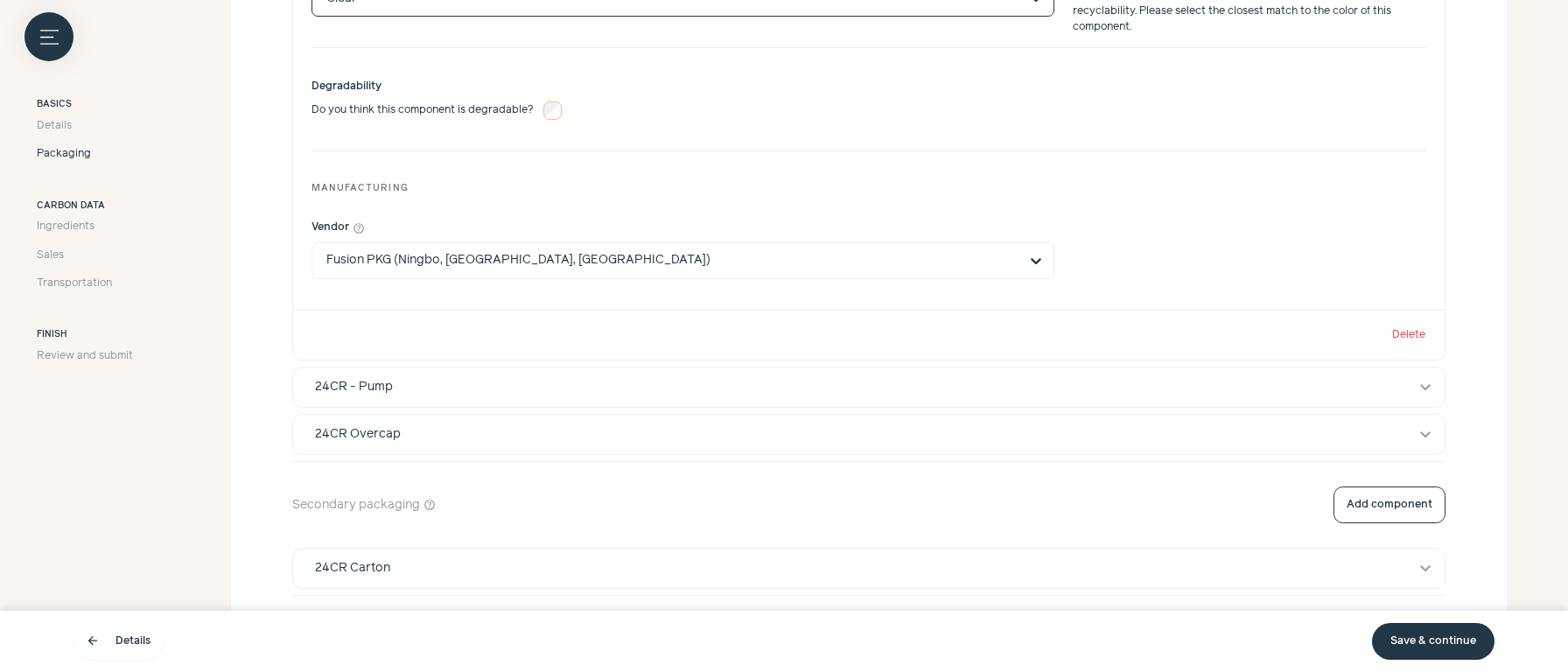
scroll to position [1414, 0]
click at [894, 382] on div "24CR - Pump" at bounding box center [853, 384] width 1099 height 18
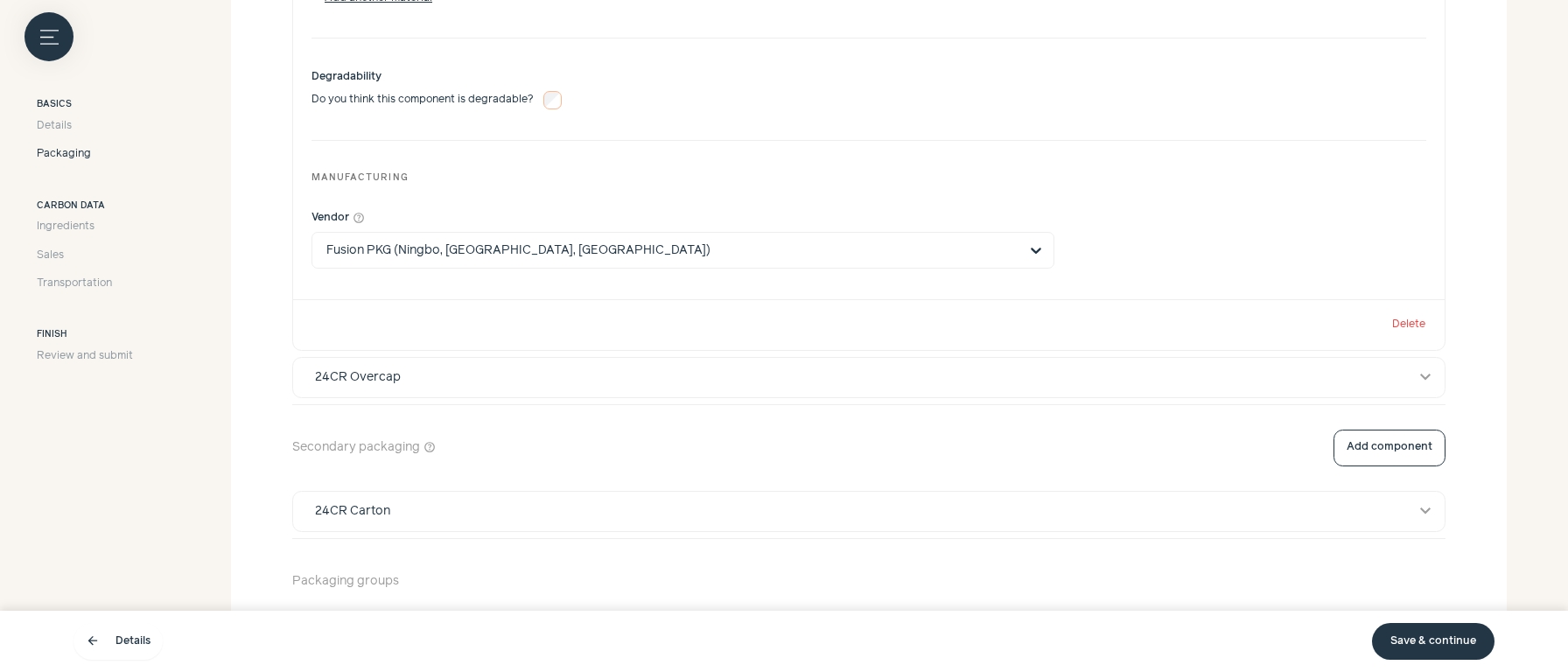
scroll to position [2814, 0]
click at [765, 372] on div "24CR Overcap" at bounding box center [853, 374] width 1099 height 18
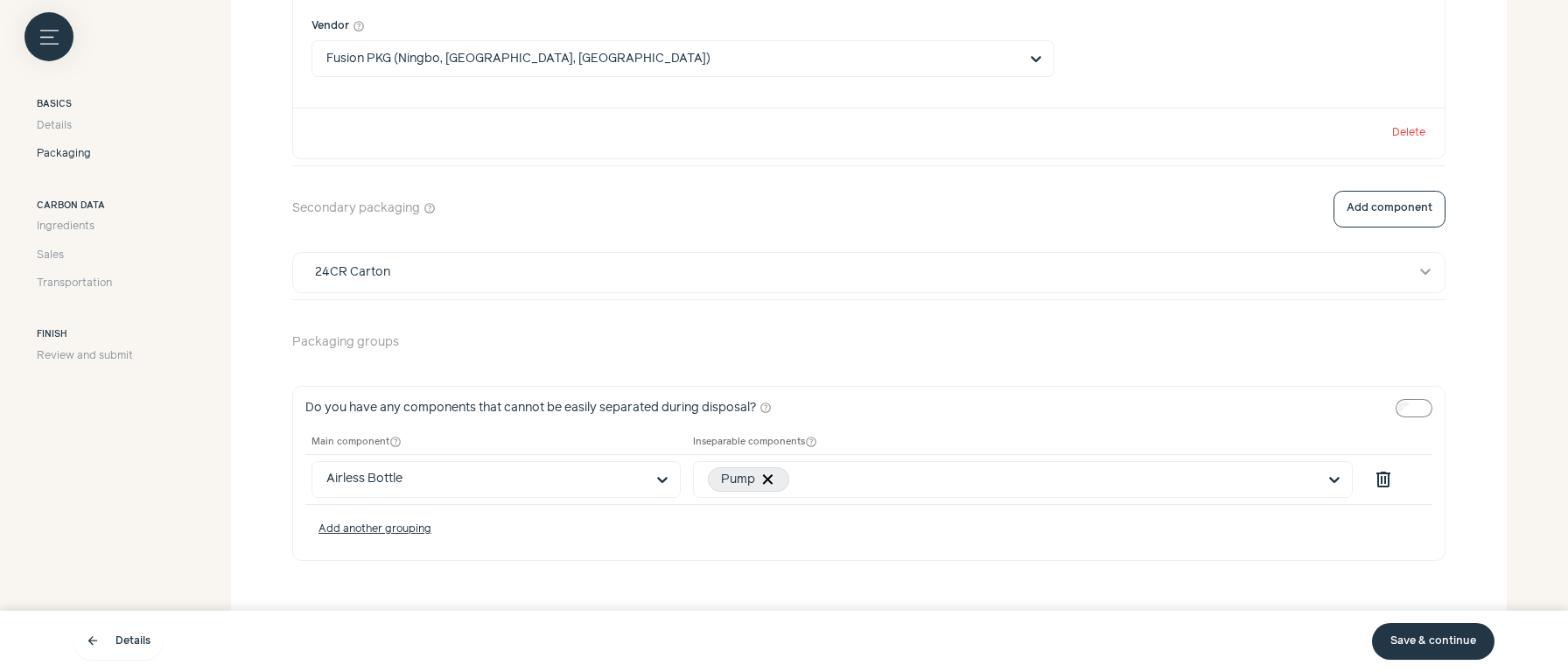
scroll to position [4221, 0]
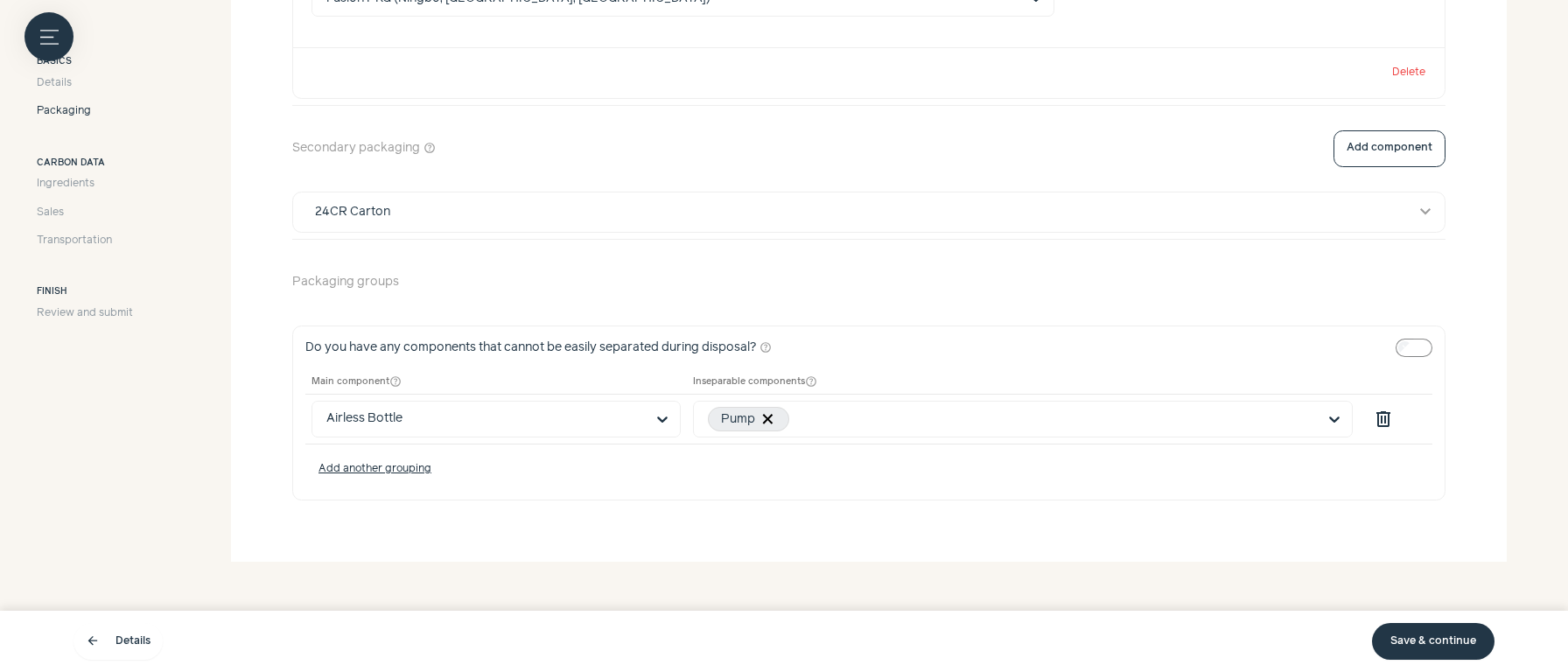
click at [1431, 645] on link "Save & continue" at bounding box center [1432, 642] width 123 height 36
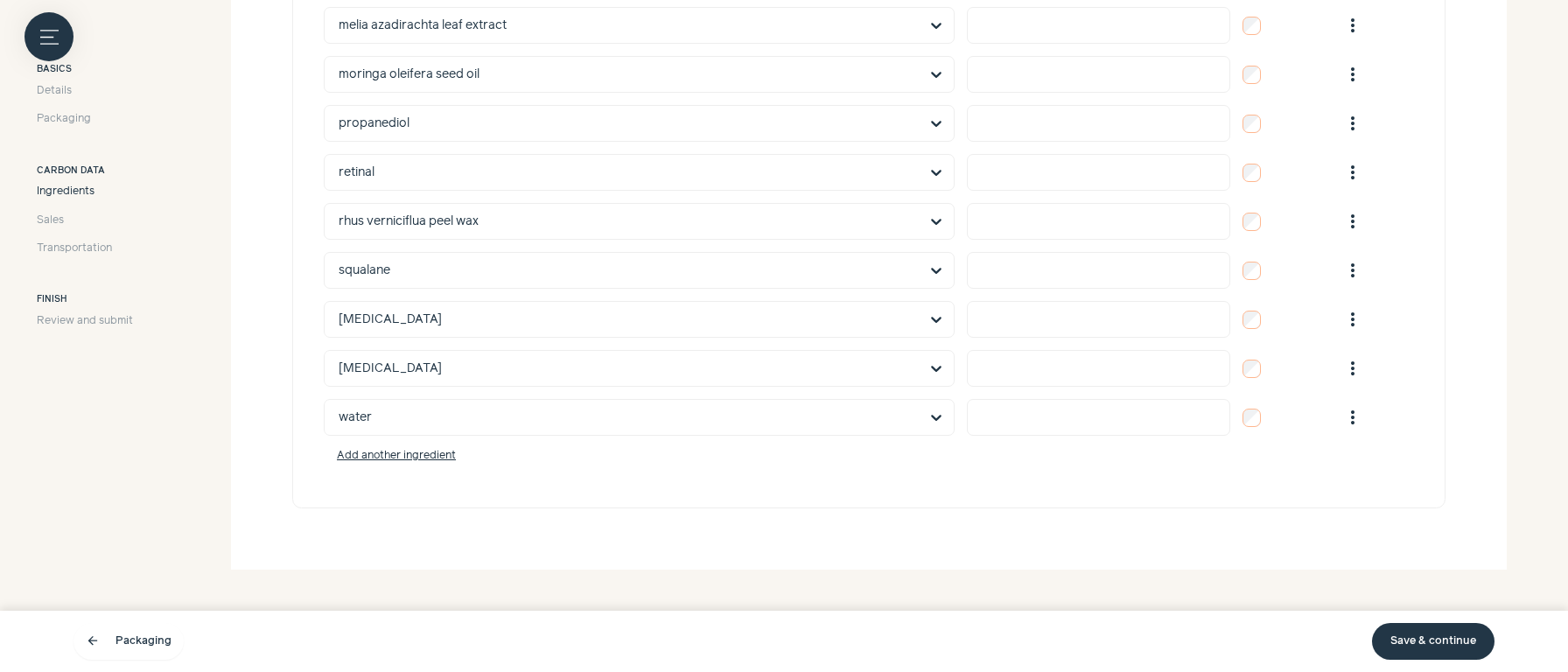
scroll to position [1902, 0]
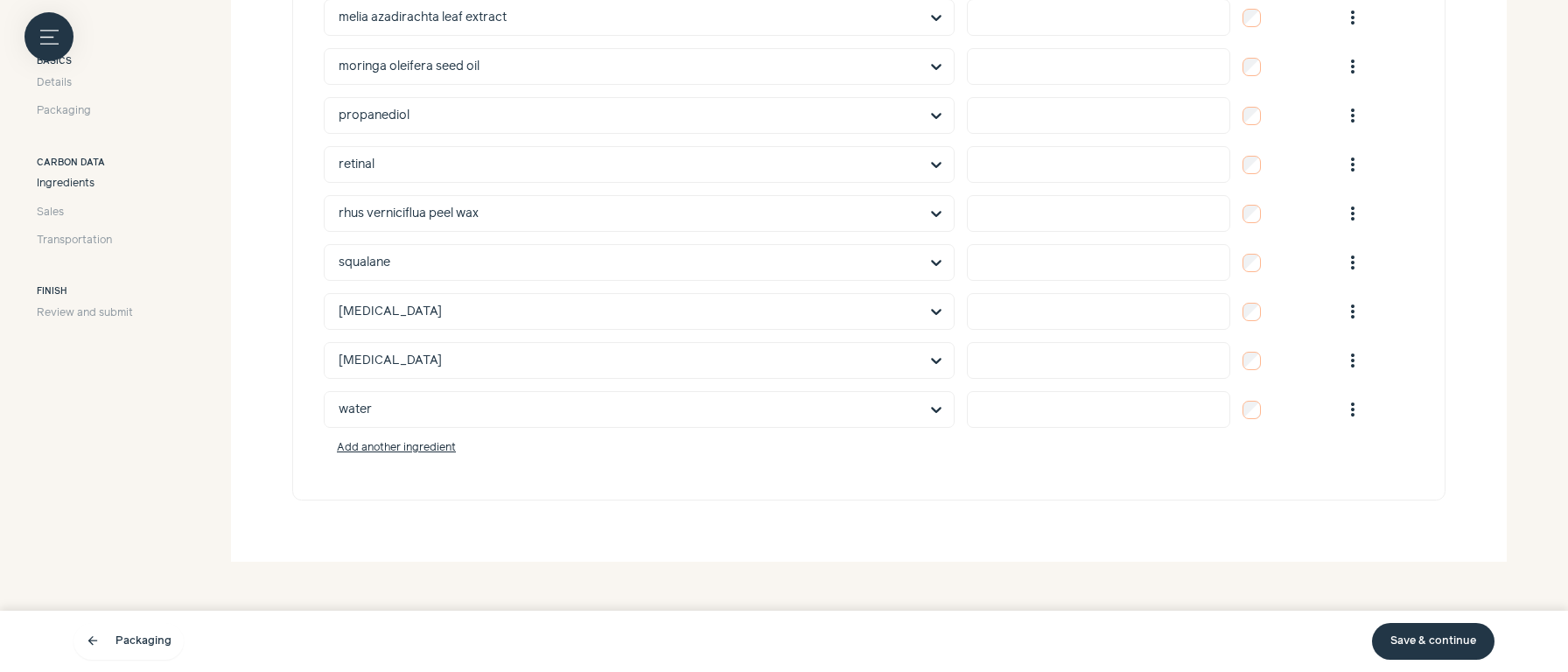
click at [1417, 646] on link "Save & continue" at bounding box center [1432, 642] width 123 height 36
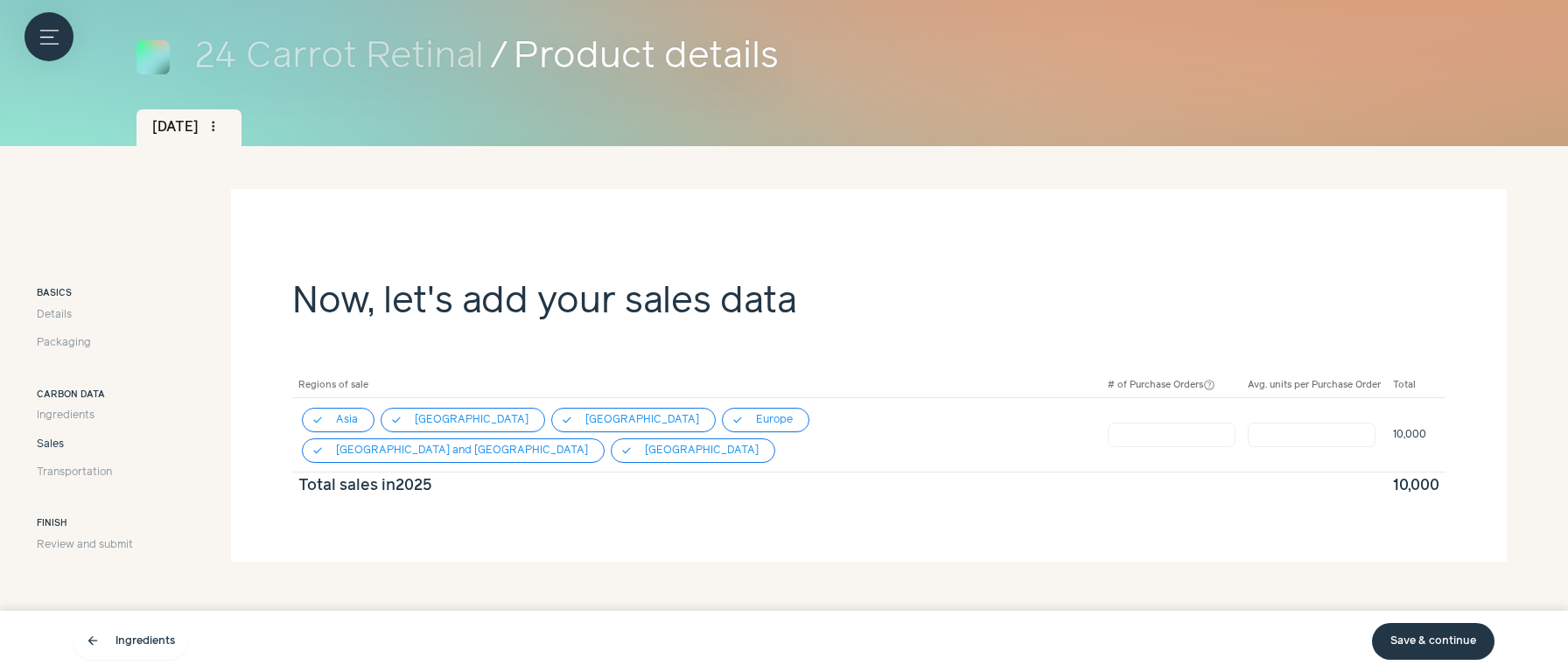
scroll to position [107, 0]
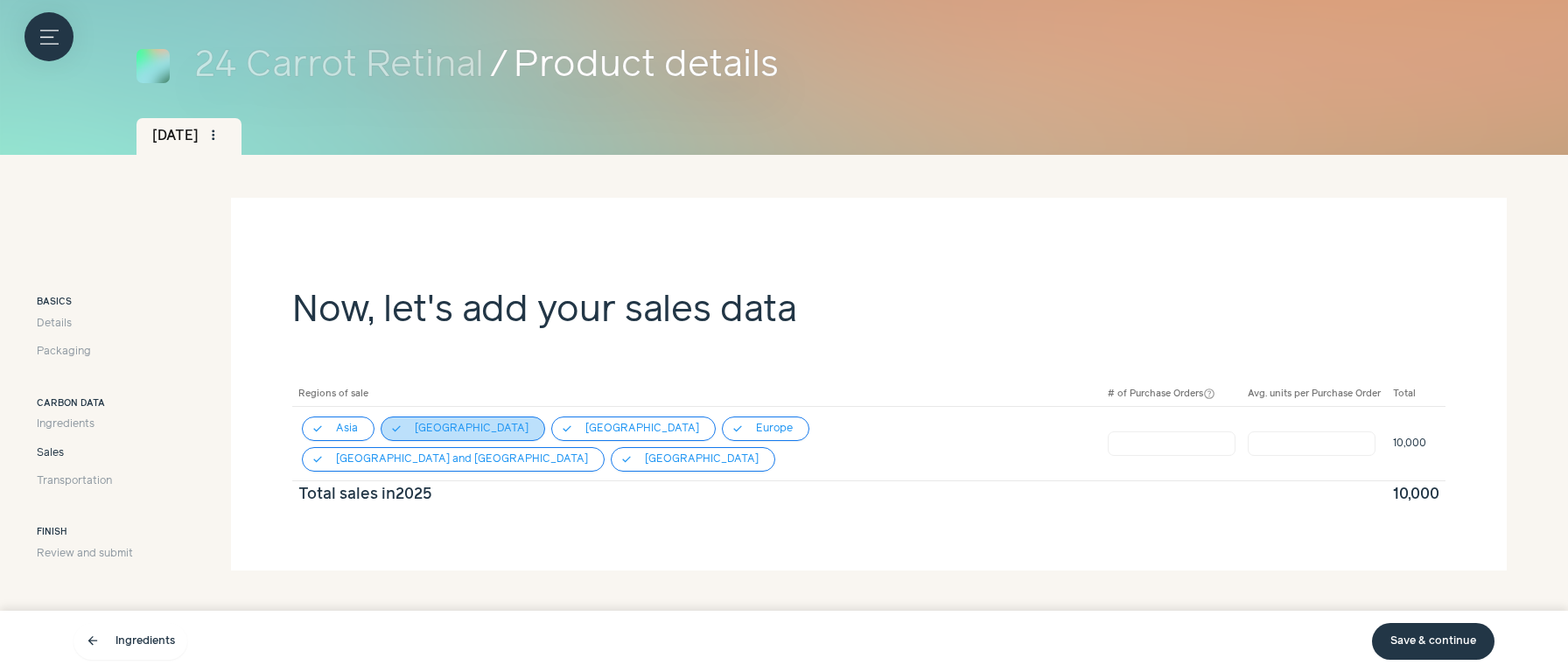
click at [397, 429] on icon "check" at bounding box center [396, 428] width 12 height 12
click at [551, 422] on button "check [GEOGRAPHIC_DATA]" at bounding box center [633, 429] width 165 height 25
click at [1427, 653] on link "Save & continue" at bounding box center [1432, 642] width 123 height 36
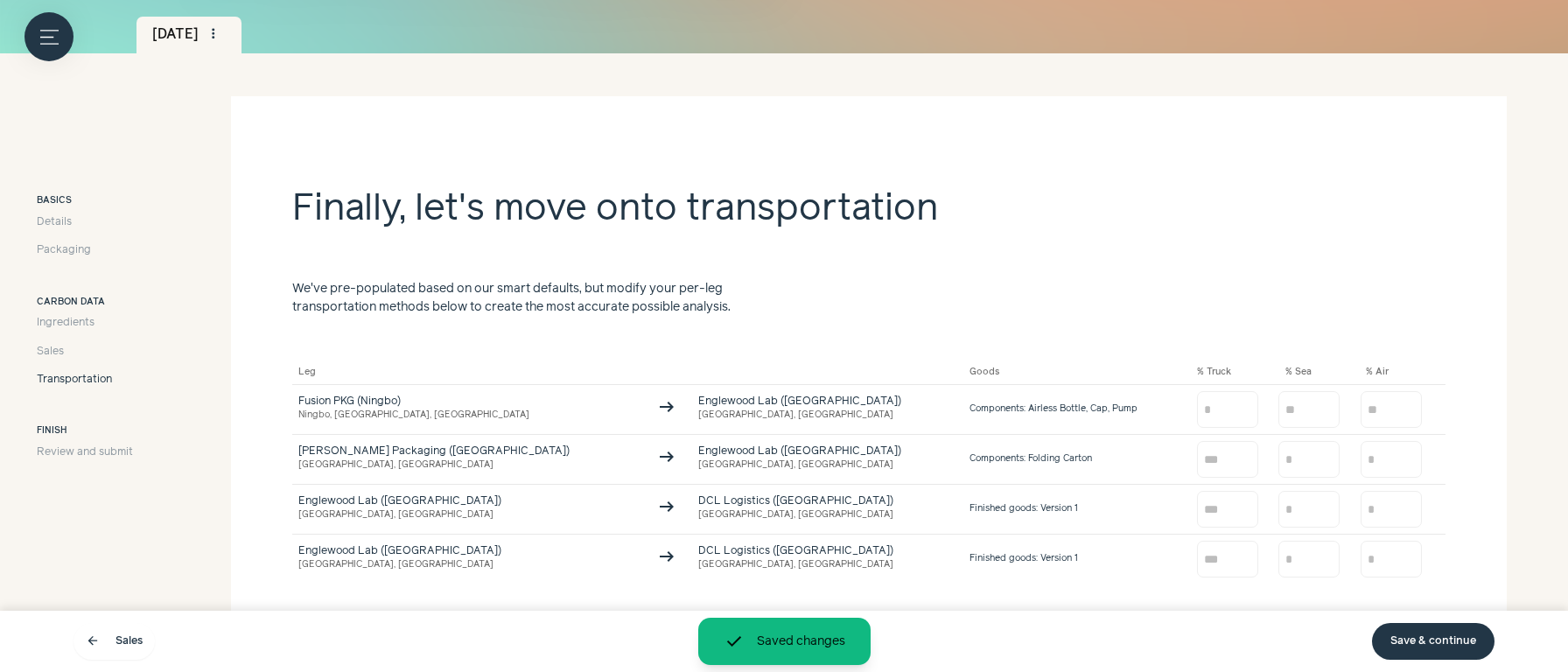
scroll to position [292, 0]
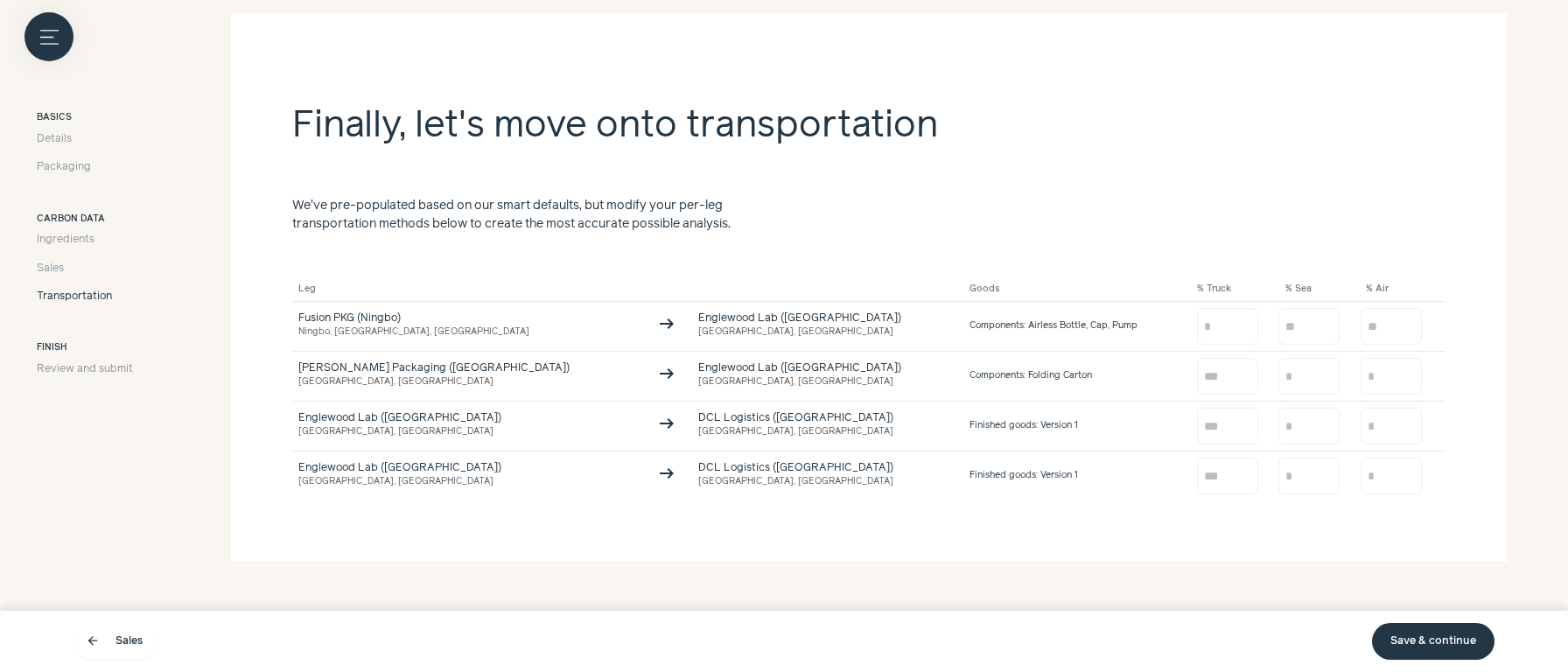
click at [1451, 639] on link "Save & continue" at bounding box center [1432, 642] width 123 height 36
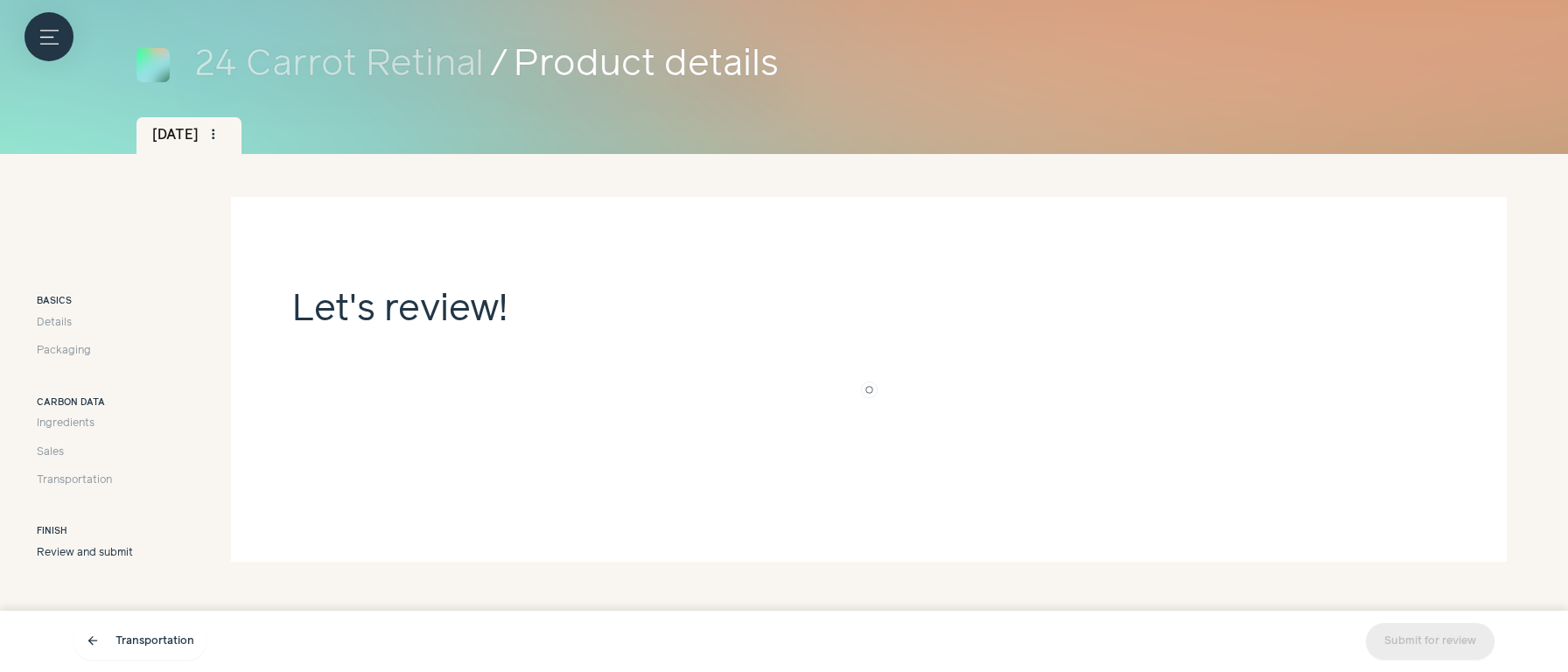
scroll to position [107, 0]
